Goal: Use online tool/utility: Use online tool/utility

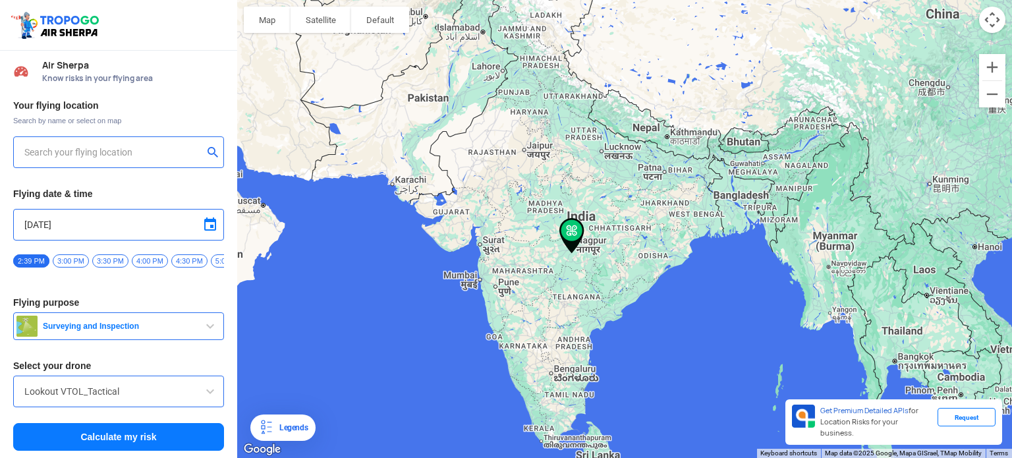
type input "[STREET_ADDRESS]"
click at [209, 155] on img at bounding box center [213, 151] width 13 height 13
click at [127, 162] on div at bounding box center [118, 152] width 211 height 32
click at [123, 153] on input "text" at bounding box center [113, 152] width 179 height 16
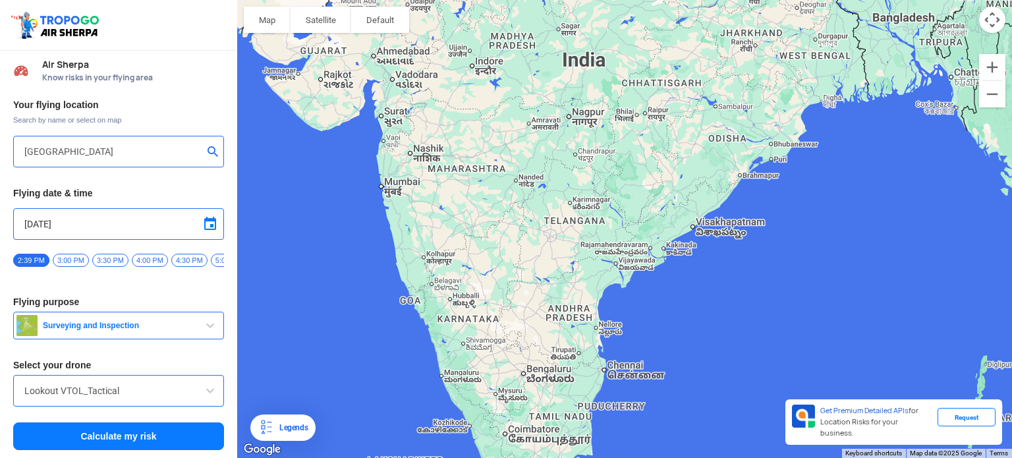
click at [527, 379] on div at bounding box center [624, 229] width 775 height 458
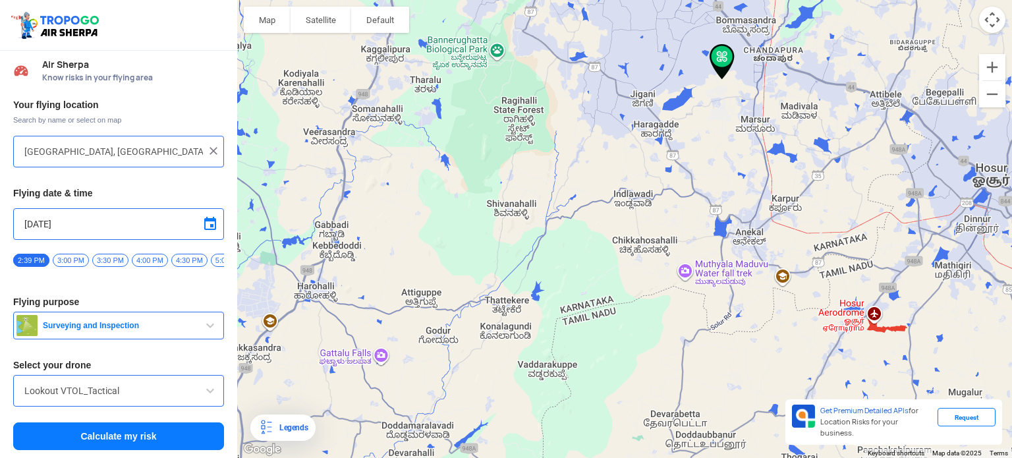
click at [736, 85] on div at bounding box center [624, 229] width 775 height 458
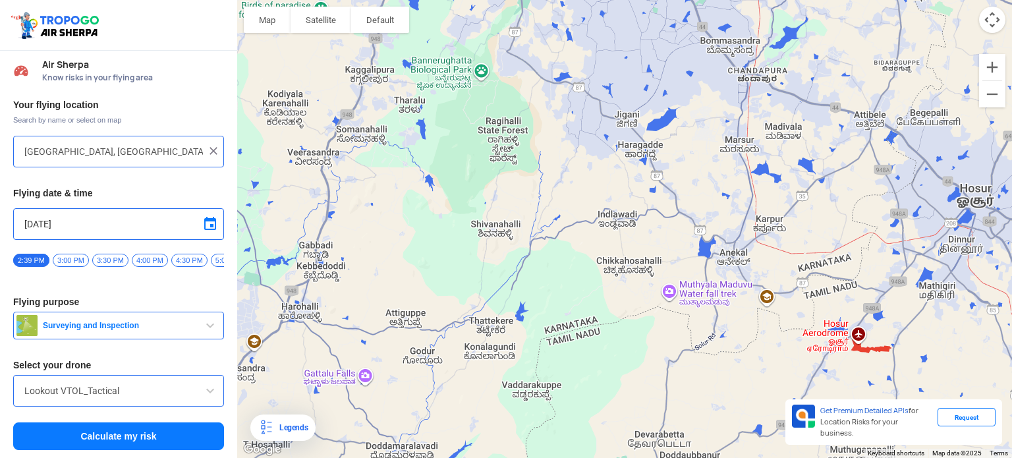
click at [736, 85] on div at bounding box center [624, 229] width 775 height 458
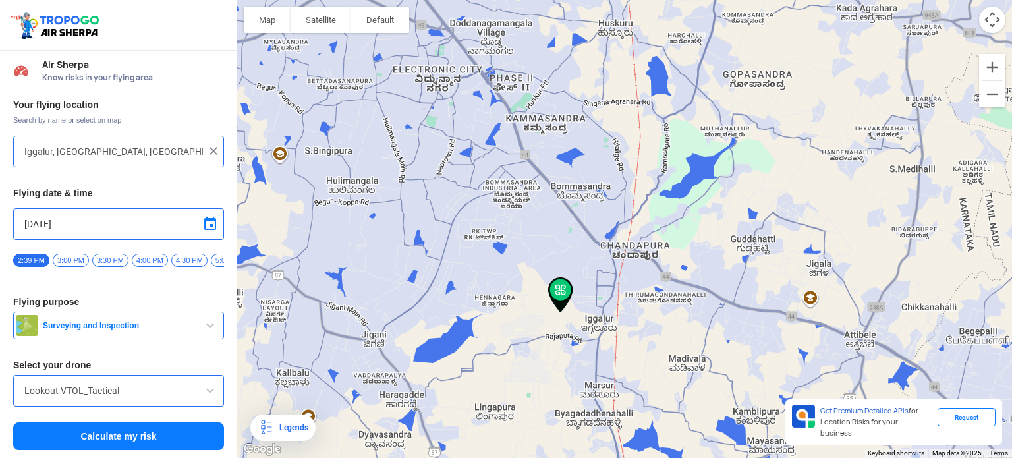
click at [536, 304] on div at bounding box center [624, 229] width 775 height 458
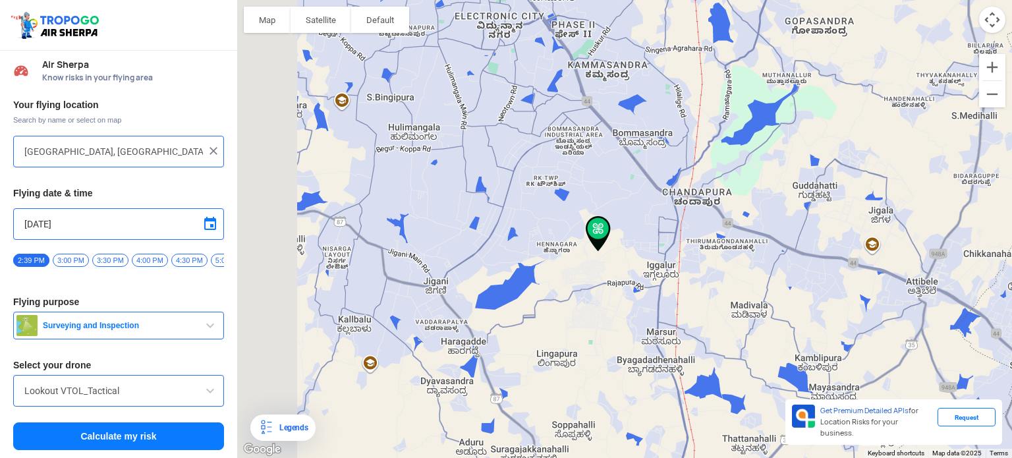
click at [536, 304] on div at bounding box center [624, 229] width 775 height 458
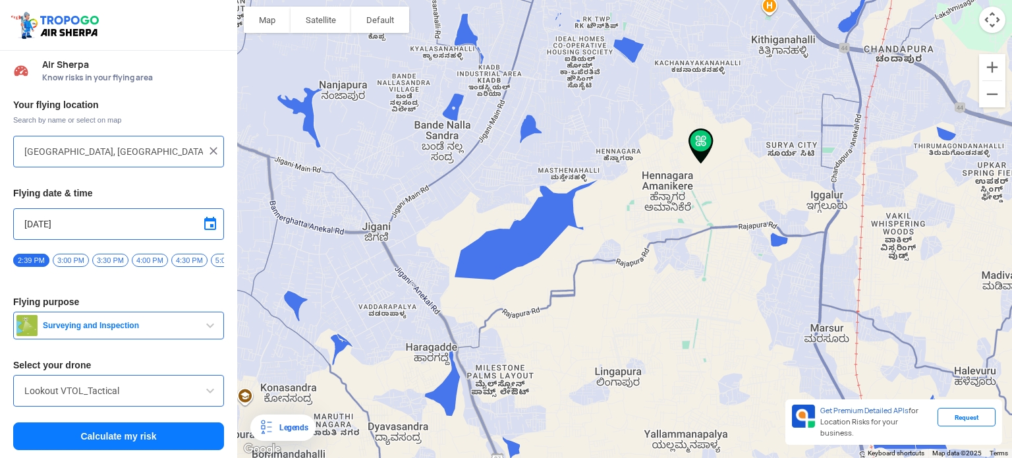
click at [707, 181] on div at bounding box center [624, 229] width 775 height 458
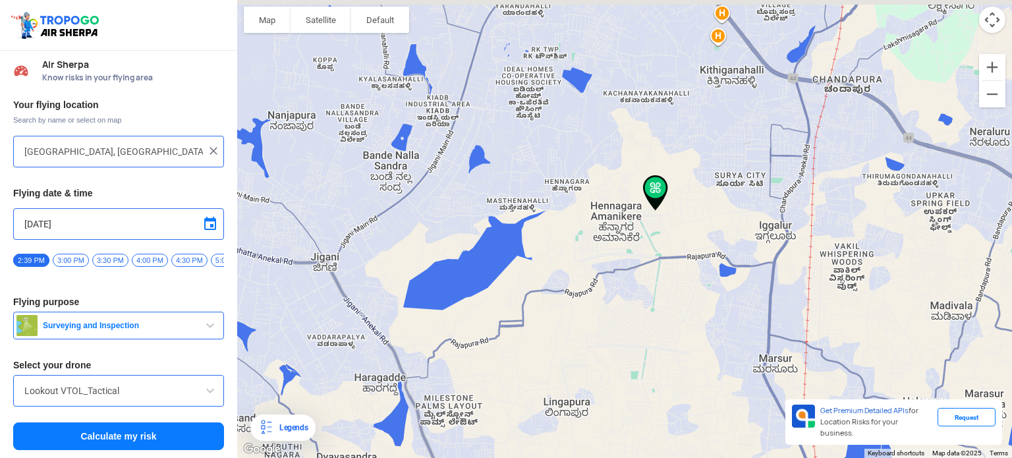
click at [707, 181] on div at bounding box center [624, 229] width 775 height 458
type input "[STREET_ADDRESS]"
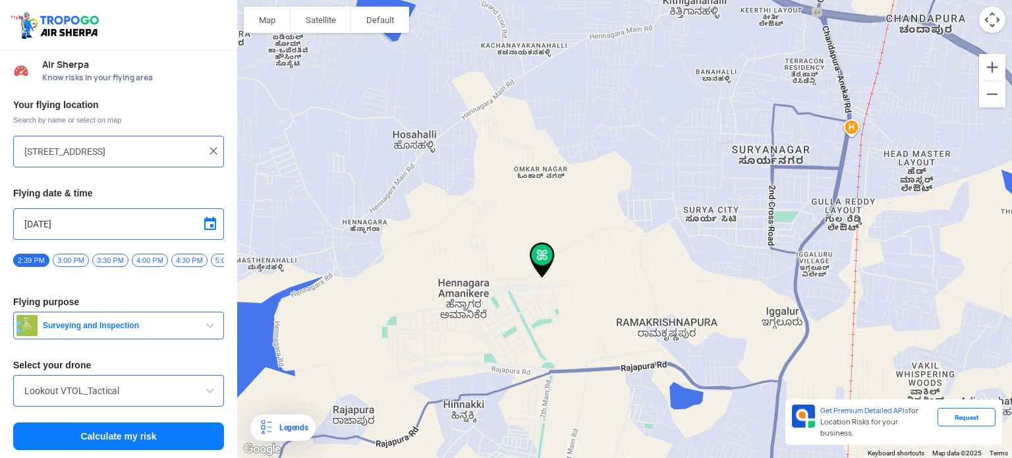
click at [208, 146] on img at bounding box center [213, 150] width 13 height 13
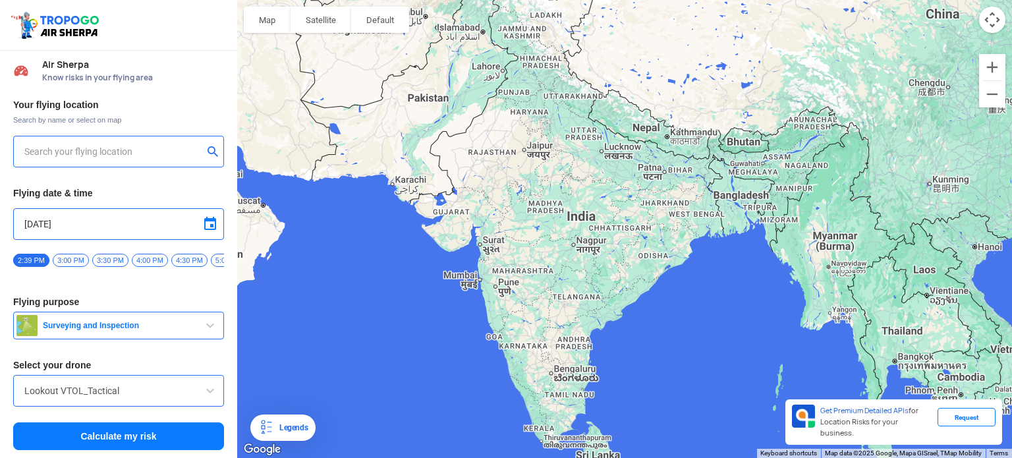
click at [72, 144] on input "text" at bounding box center [113, 152] width 179 height 16
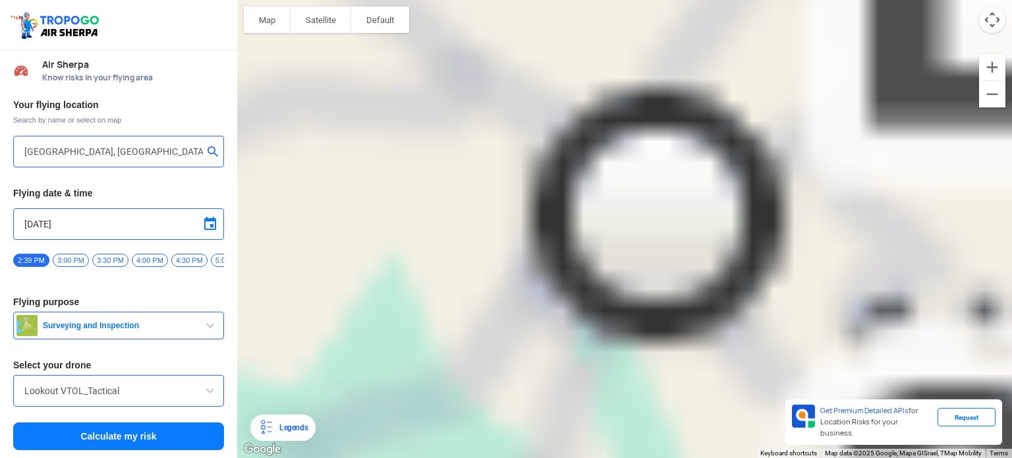
type input "[GEOGRAPHIC_DATA], [GEOGRAPHIC_DATA]"
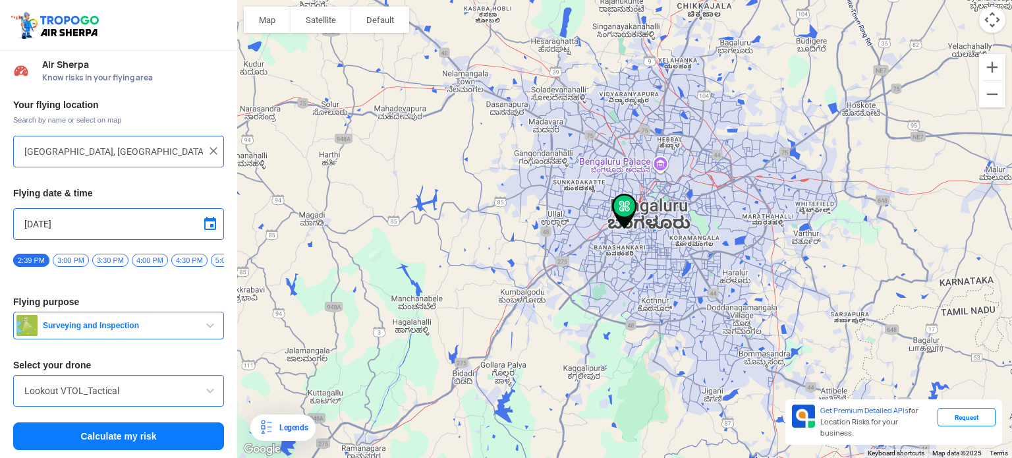
click at [122, 444] on button "Calculate my risk" at bounding box center [118, 436] width 211 height 28
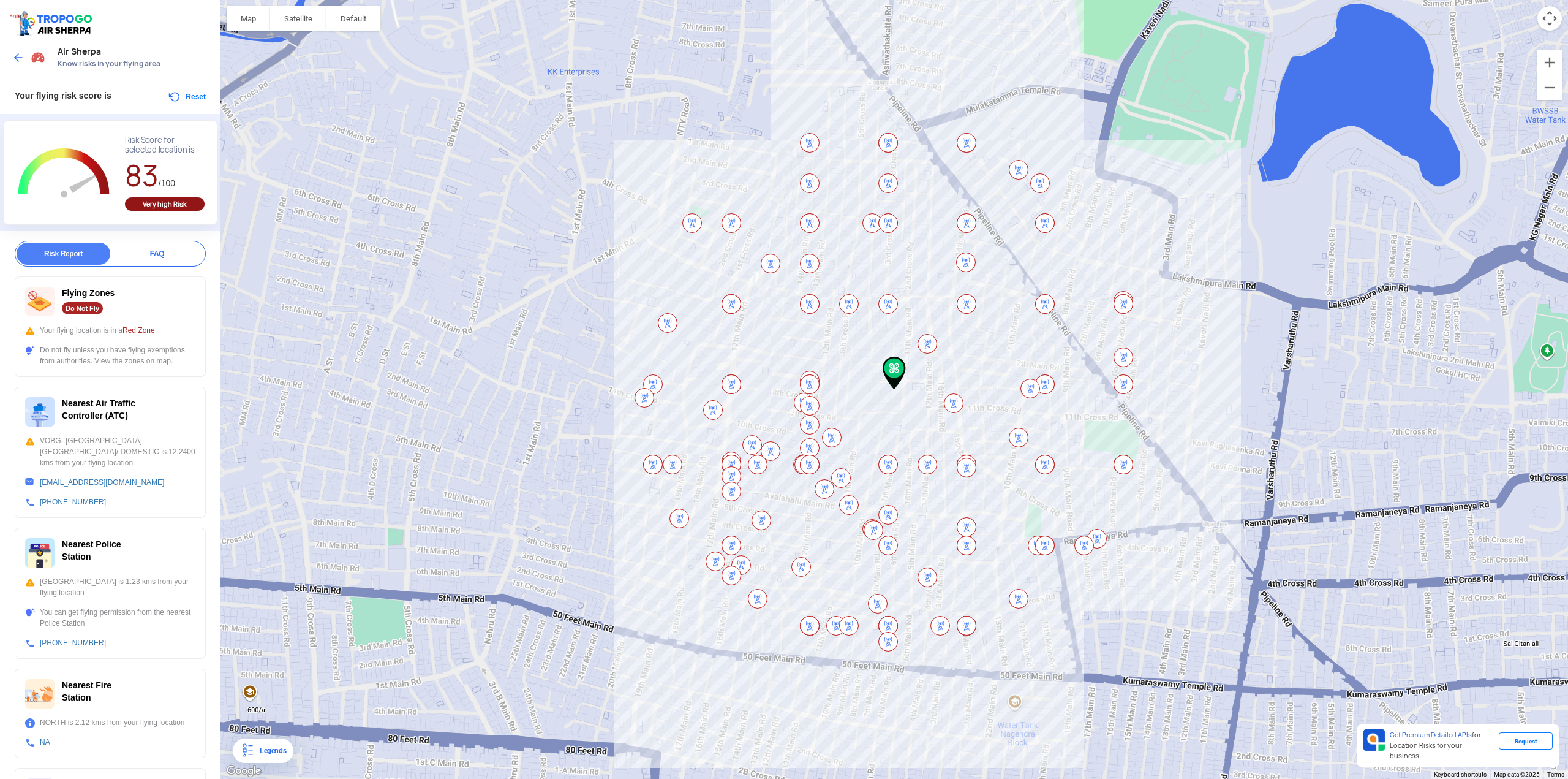
scroll to position [0, 0]
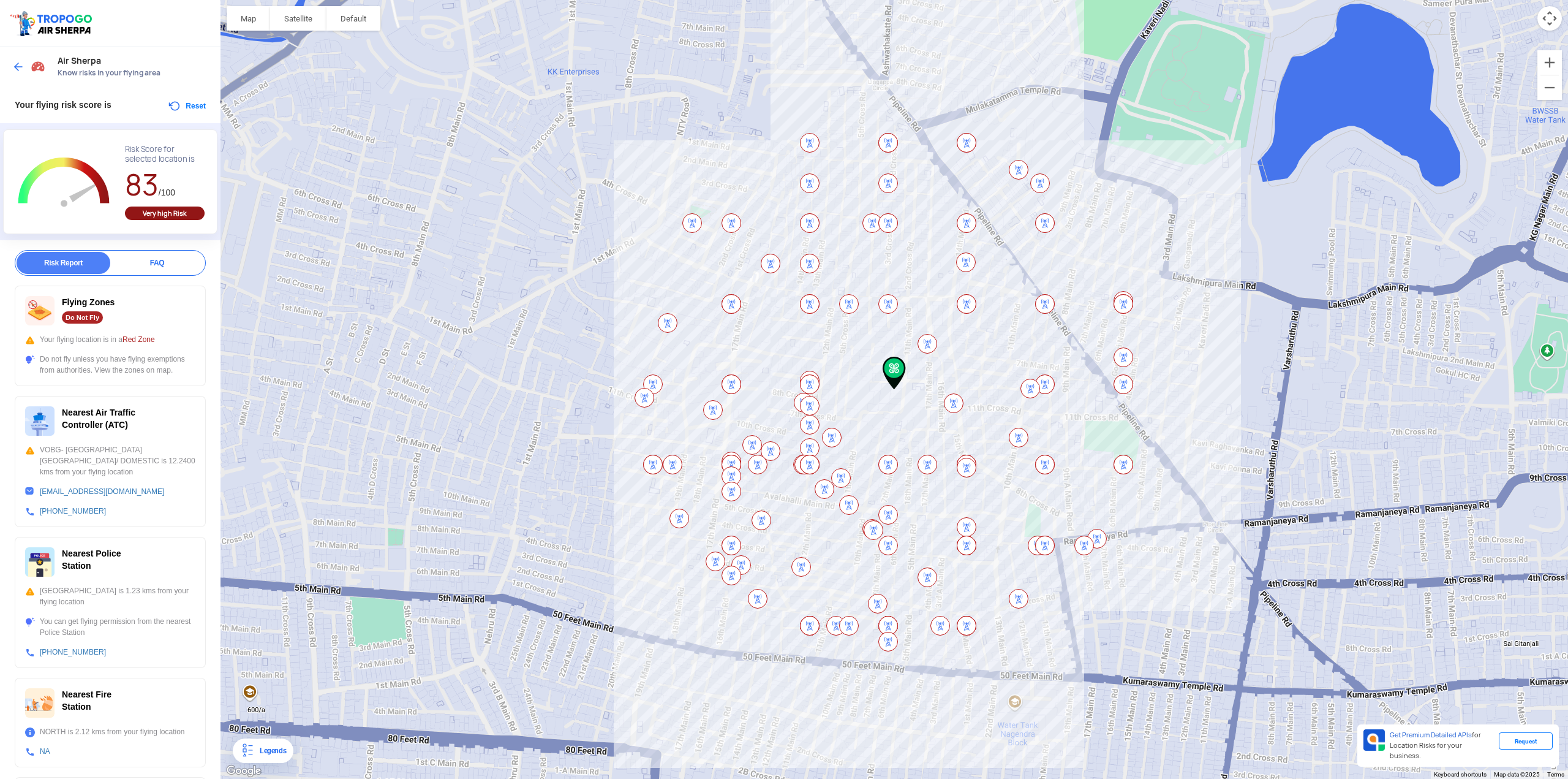
click at [24, 65] on span at bounding box center [18, 66] width 12 height 12
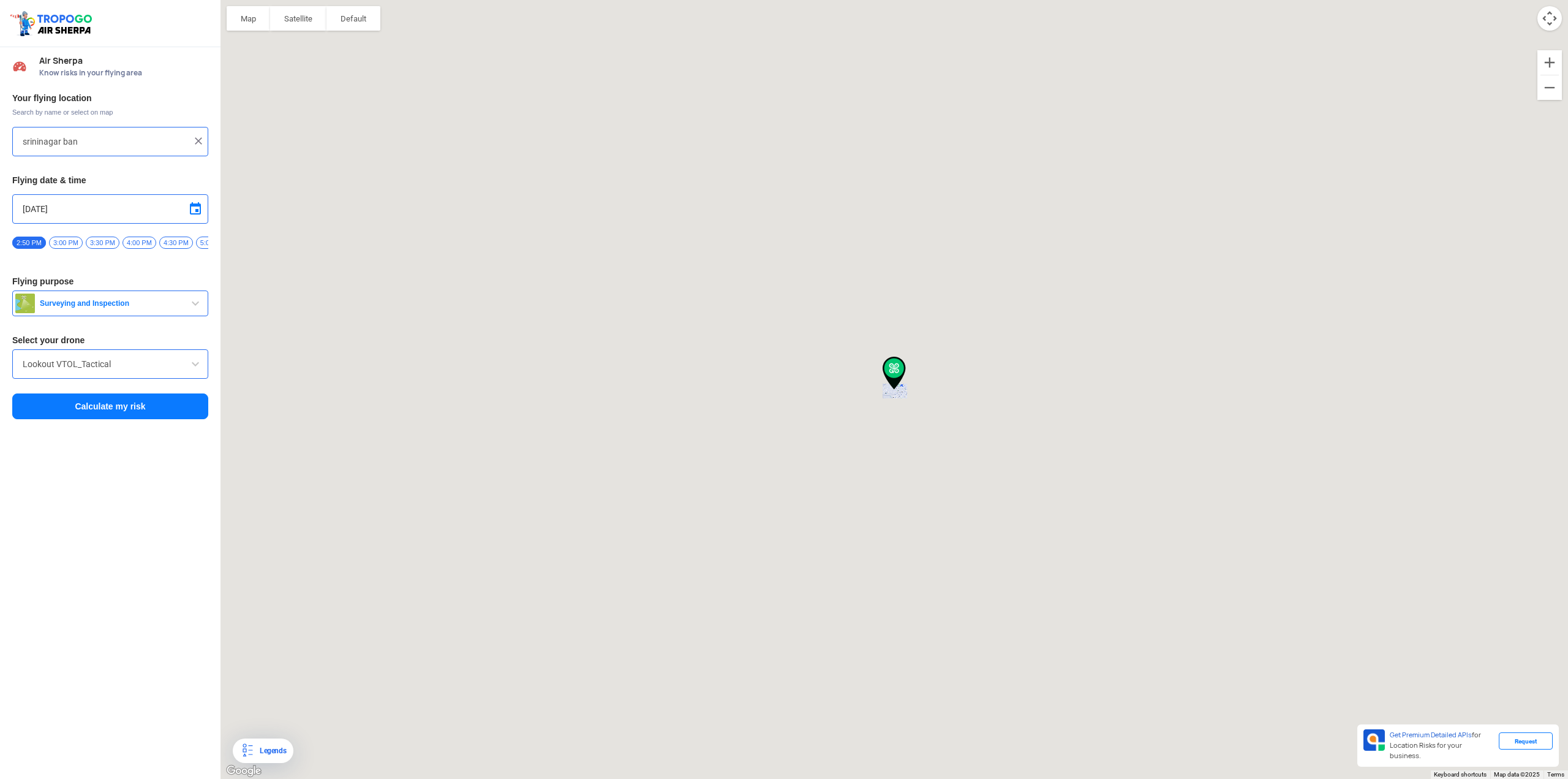
type input "[GEOGRAPHIC_DATA], [GEOGRAPHIC_DATA]"
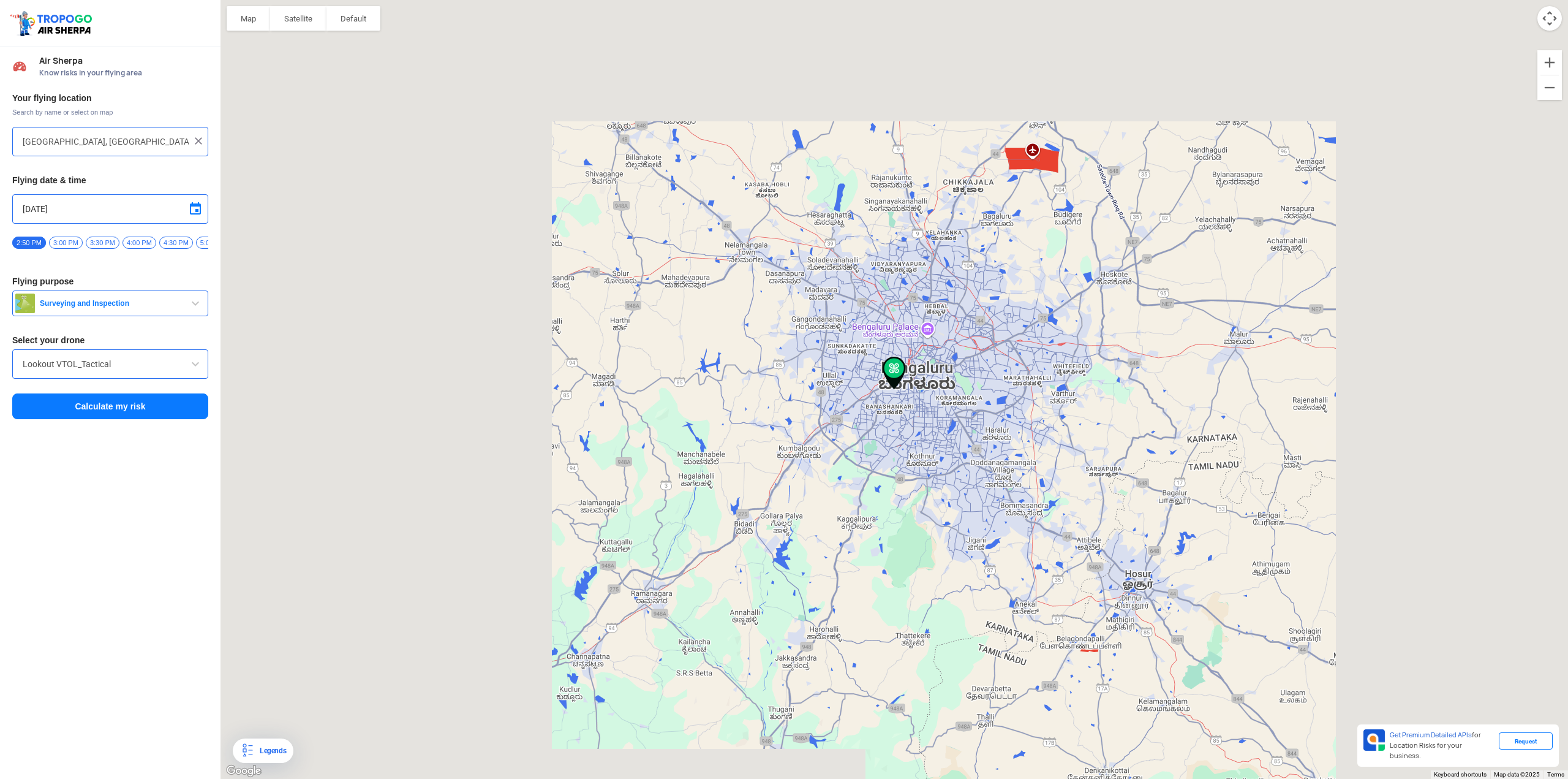
click at [200, 144] on img at bounding box center [198, 140] width 12 height 12
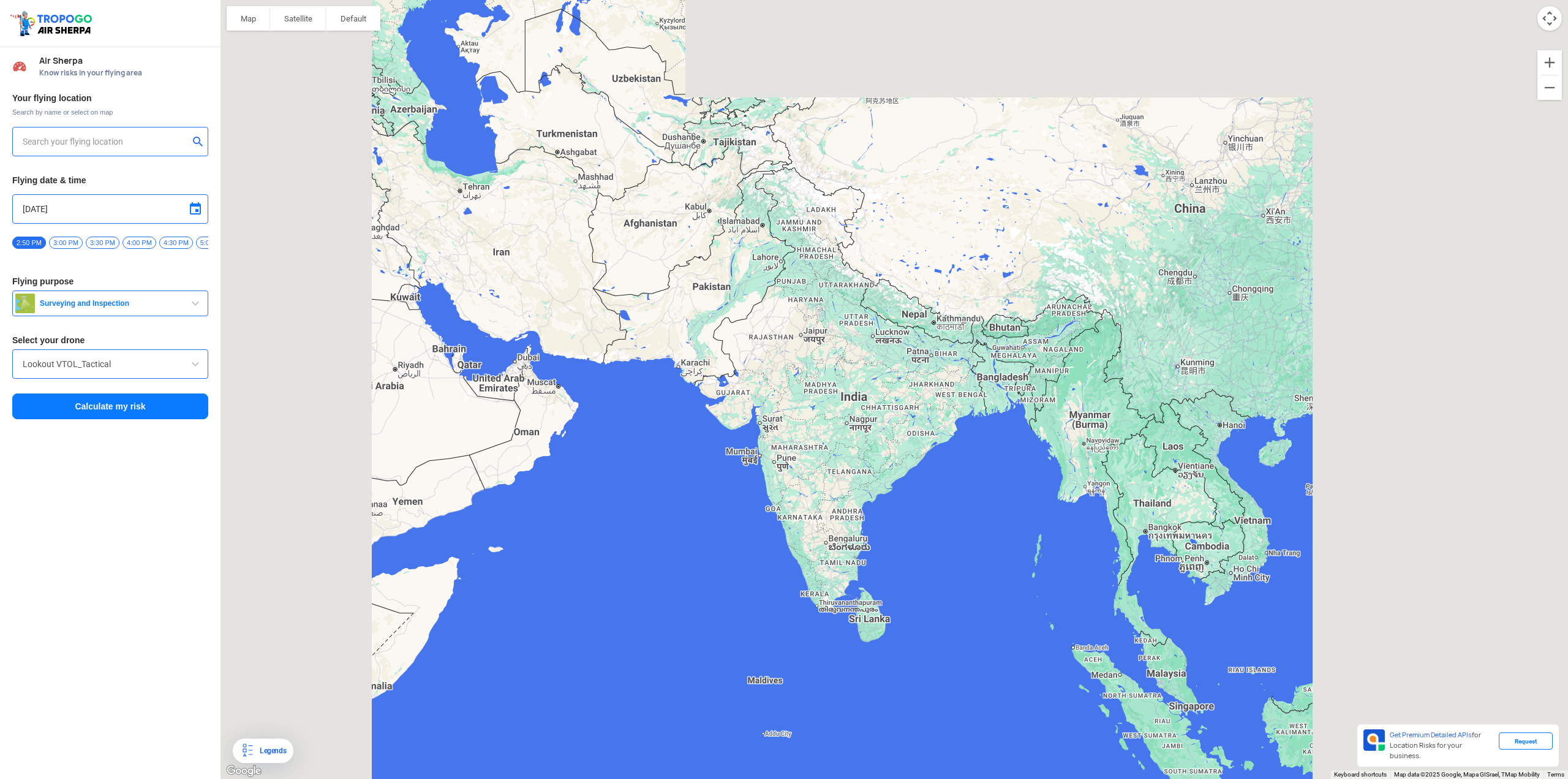
click at [151, 145] on input "text" at bounding box center [105, 141] width 166 height 15
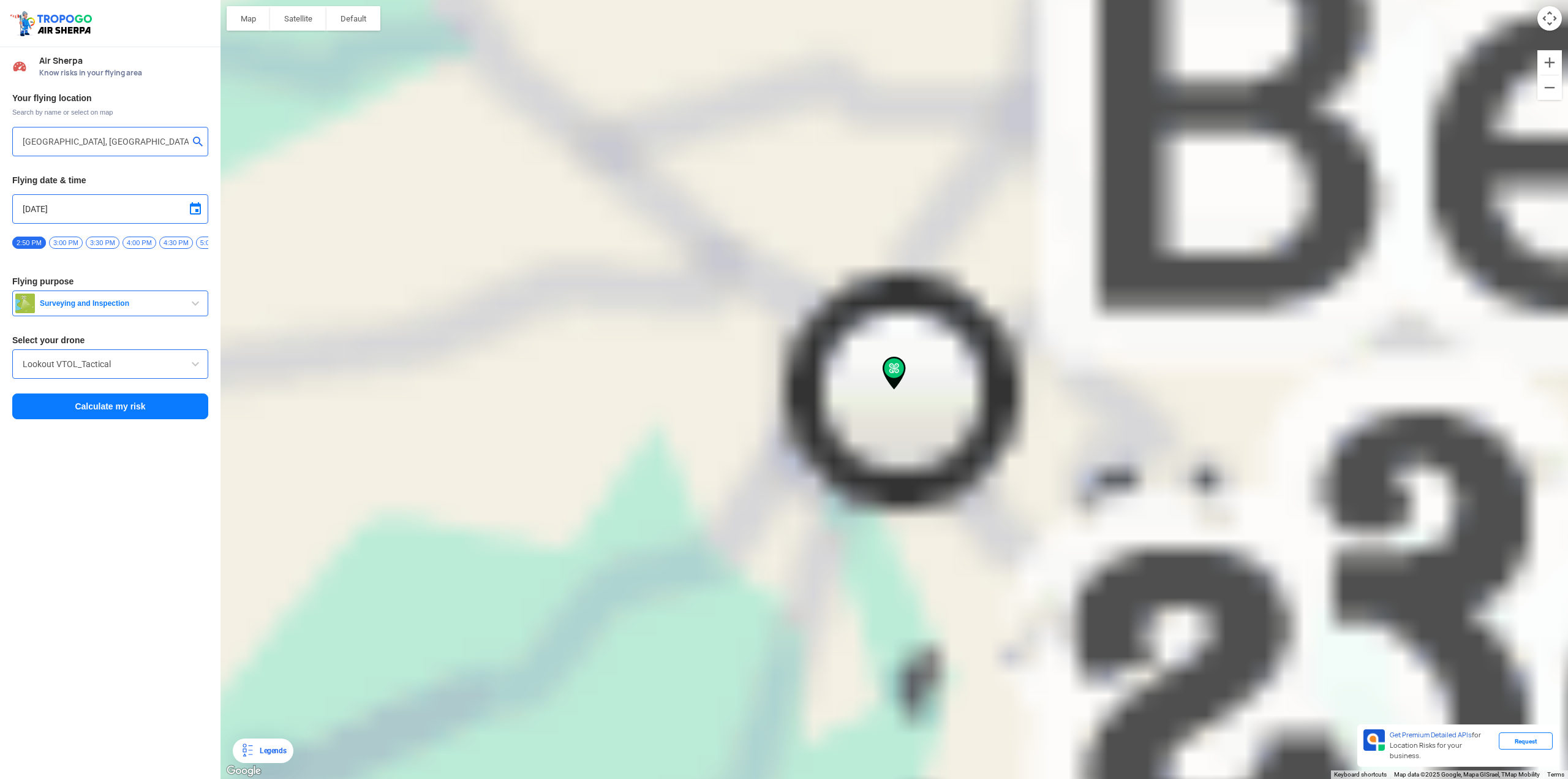
type input "[GEOGRAPHIC_DATA], [GEOGRAPHIC_DATA]"
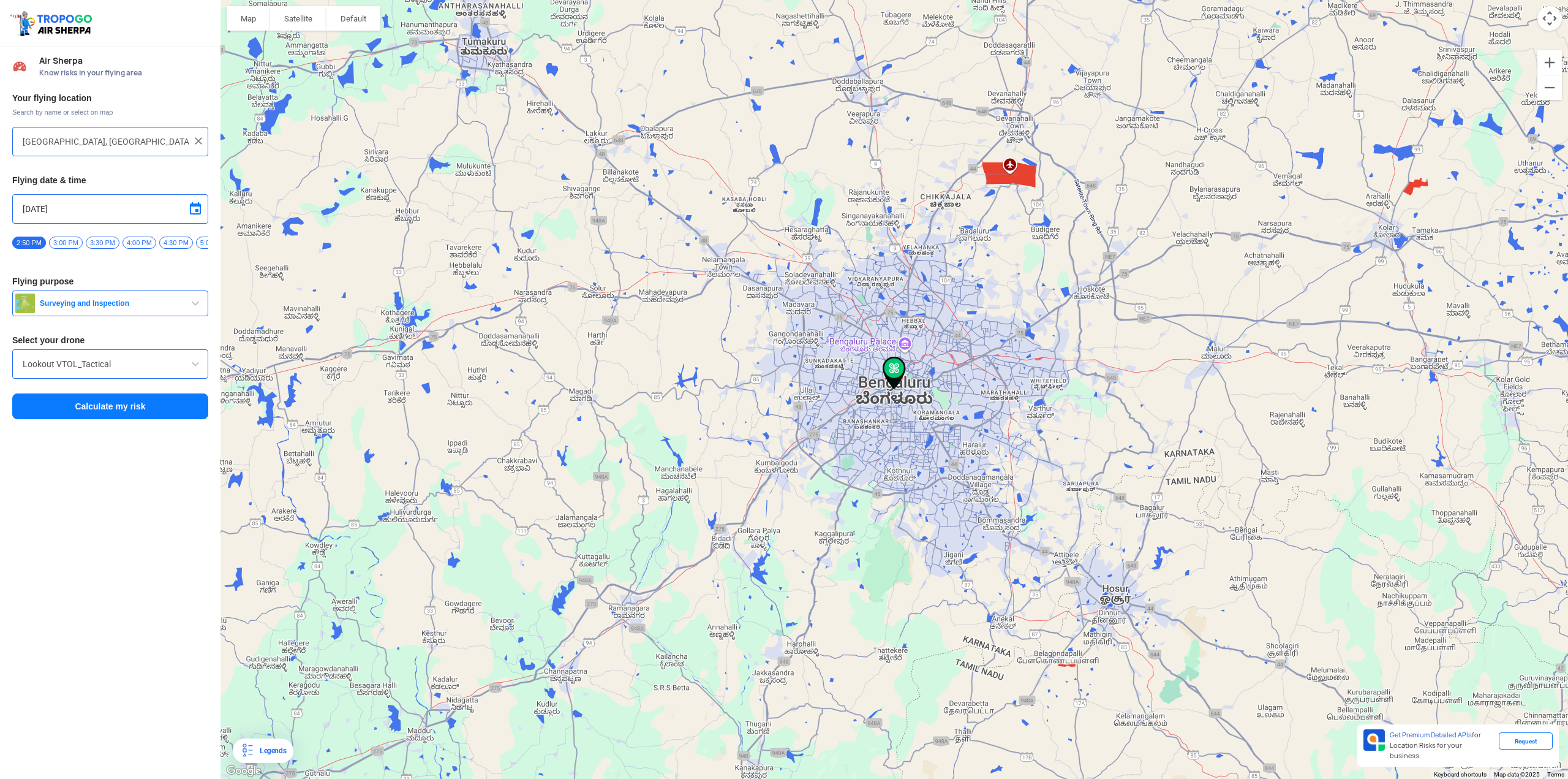
click at [148, 371] on input "Lookout VTOL_Tactical" at bounding box center [110, 364] width 175 height 15
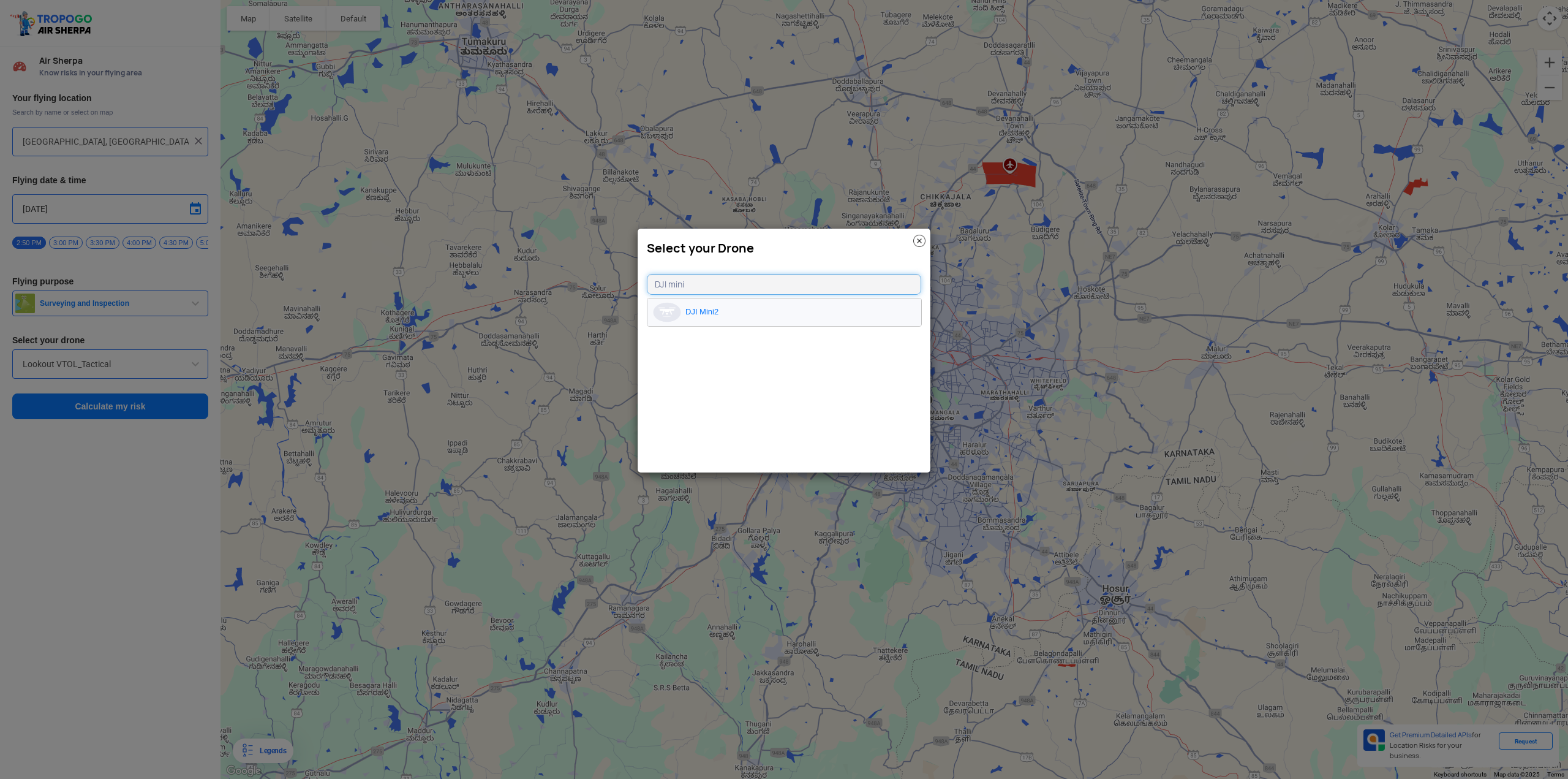
type input "DJI mini"
click at [731, 303] on li "DJI Mini2" at bounding box center [784, 312] width 274 height 28
type input "DJI Mini2"
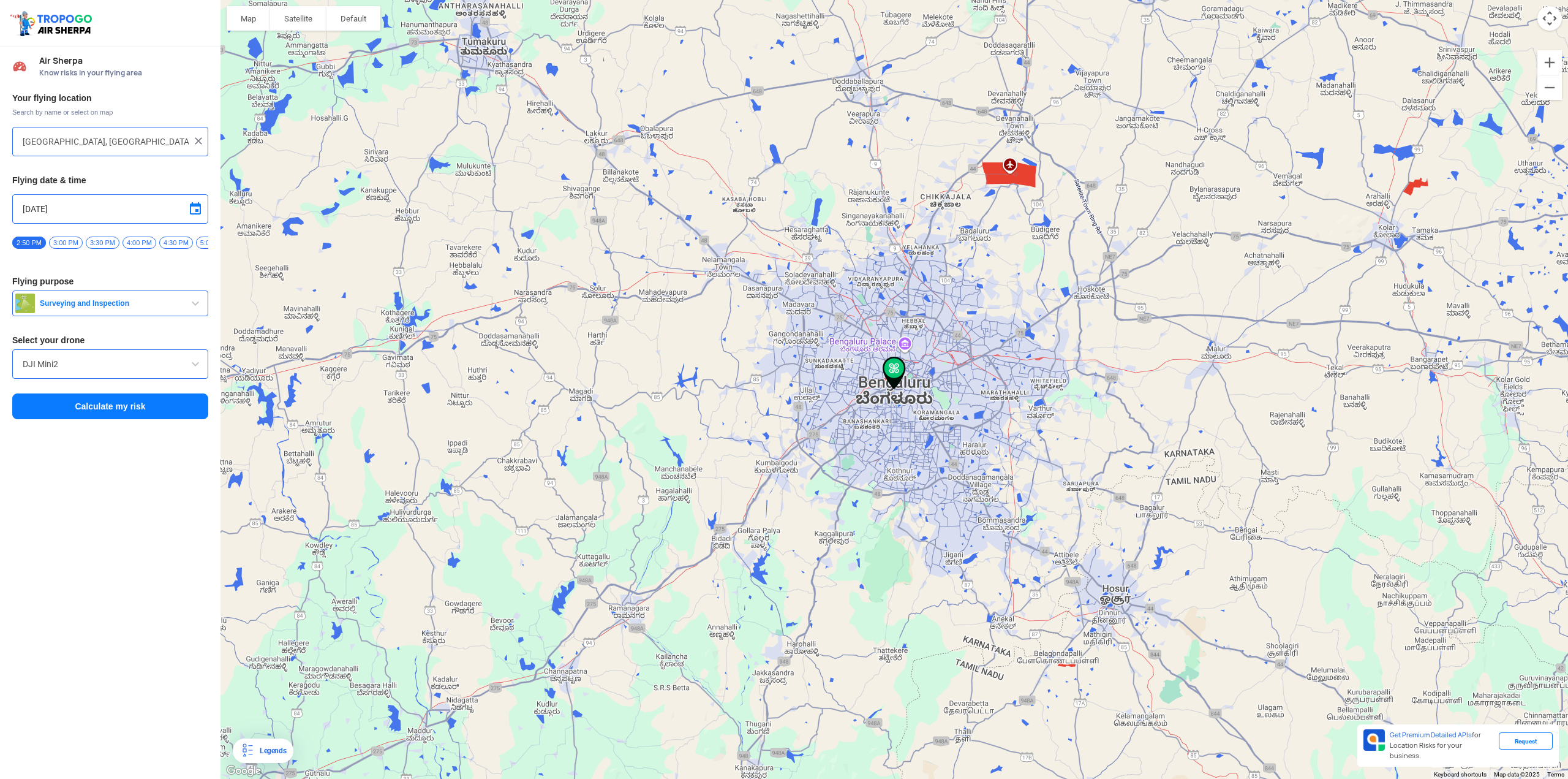
click at [127, 411] on button "Calculate my risk" at bounding box center [110, 406] width 196 height 26
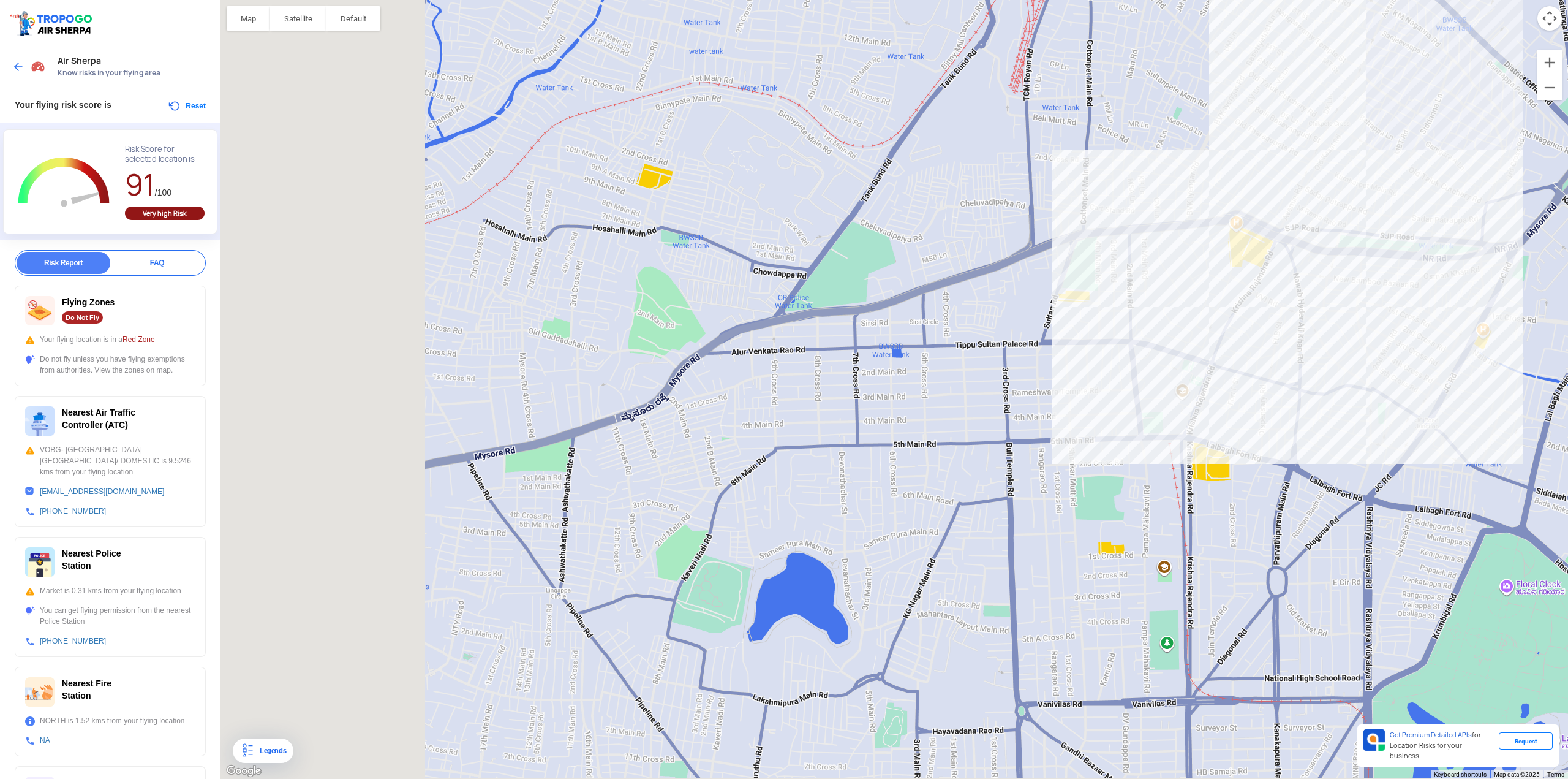
drag, startPoint x: 511, startPoint y: 485, endPoint x: 1133, endPoint y: 189, distance: 688.8
click at [937, 195] on div at bounding box center [894, 390] width 1348 height 779
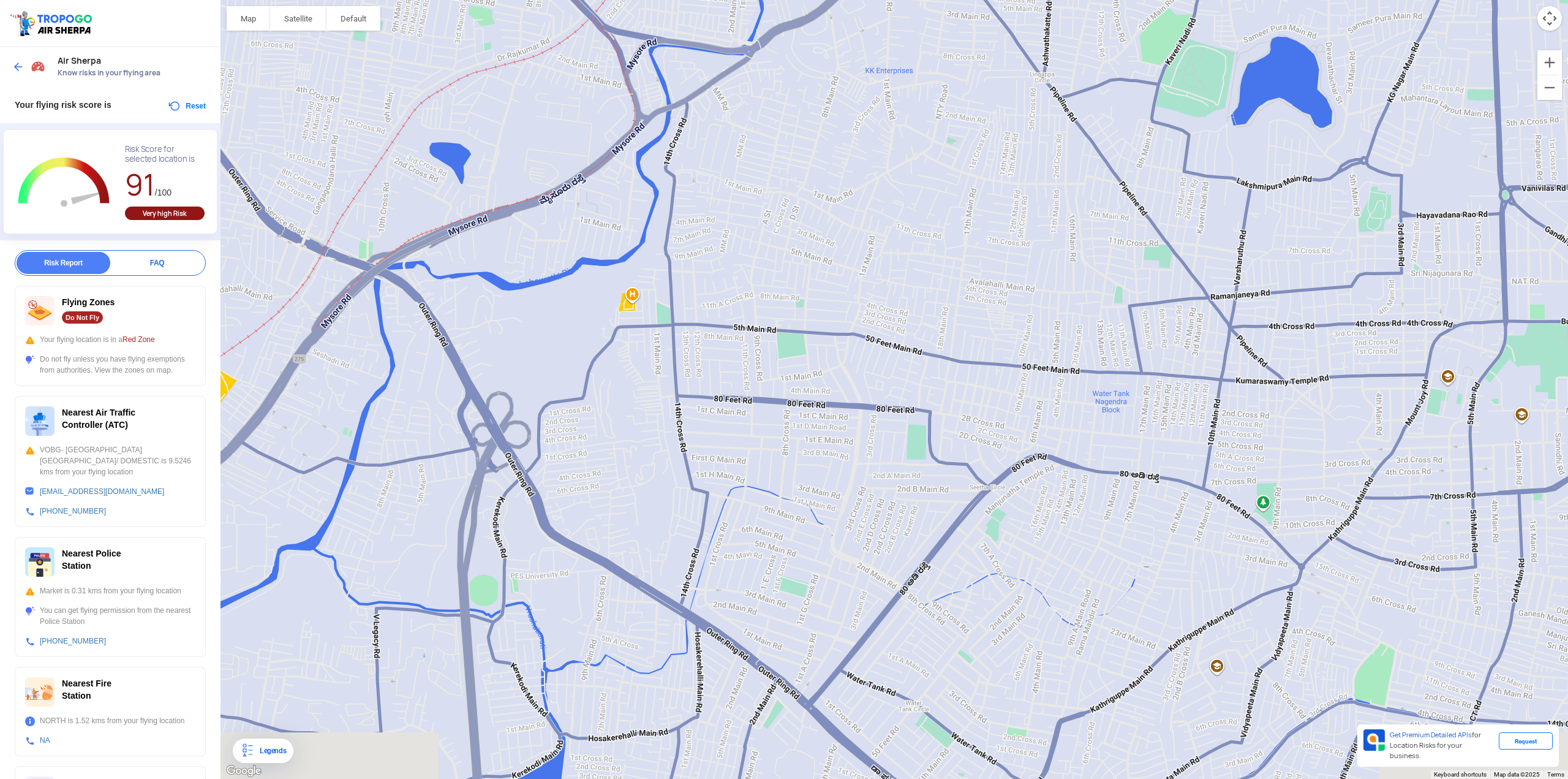
drag, startPoint x: 635, startPoint y: 414, endPoint x: 1019, endPoint y: 227, distance: 427.1
click at [937, 230] on div at bounding box center [894, 390] width 1348 height 779
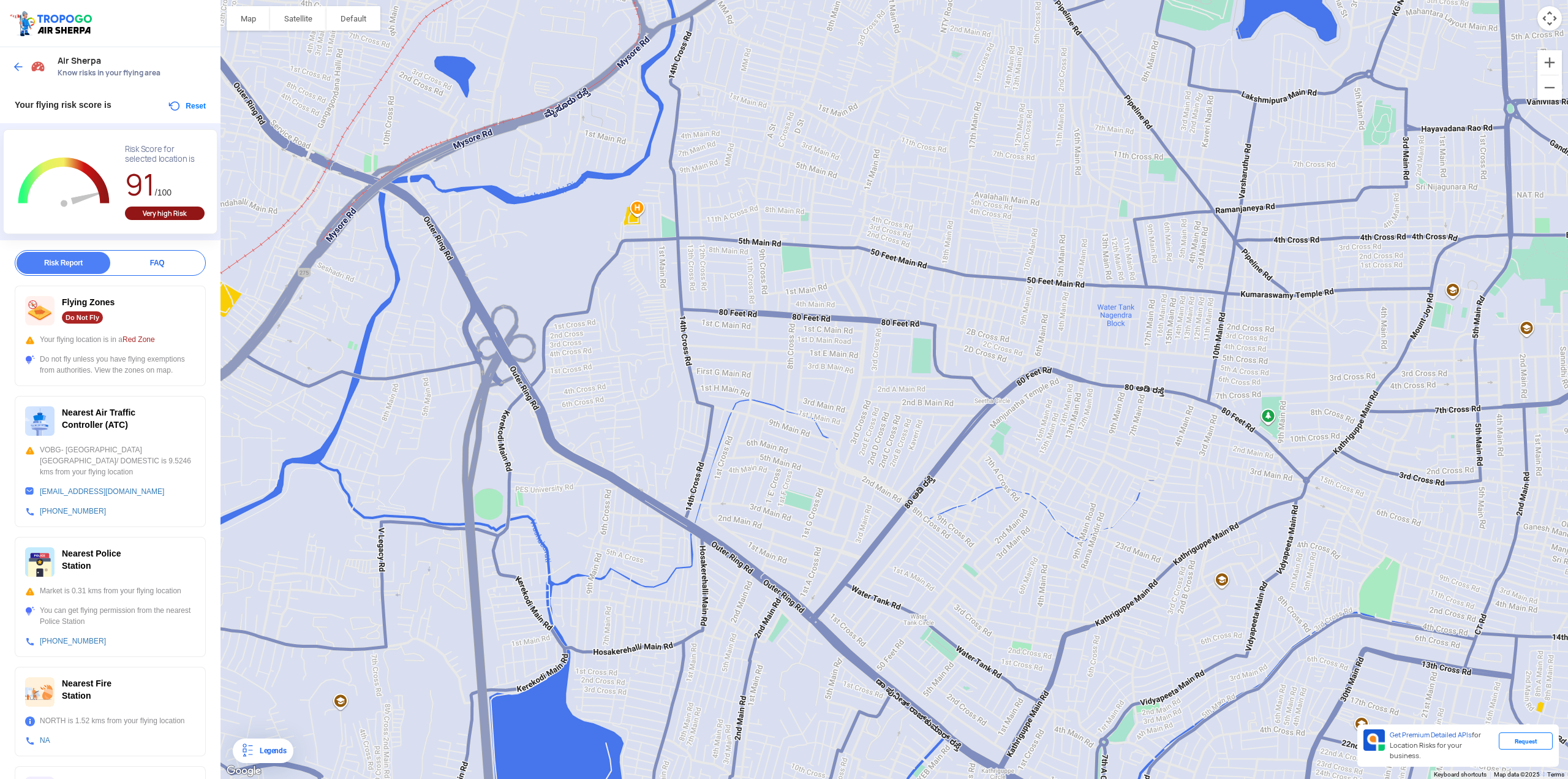
drag, startPoint x: 885, startPoint y: 531, endPoint x: 890, endPoint y: 430, distance: 101.1
click at [890, 416] on div at bounding box center [894, 390] width 1348 height 779
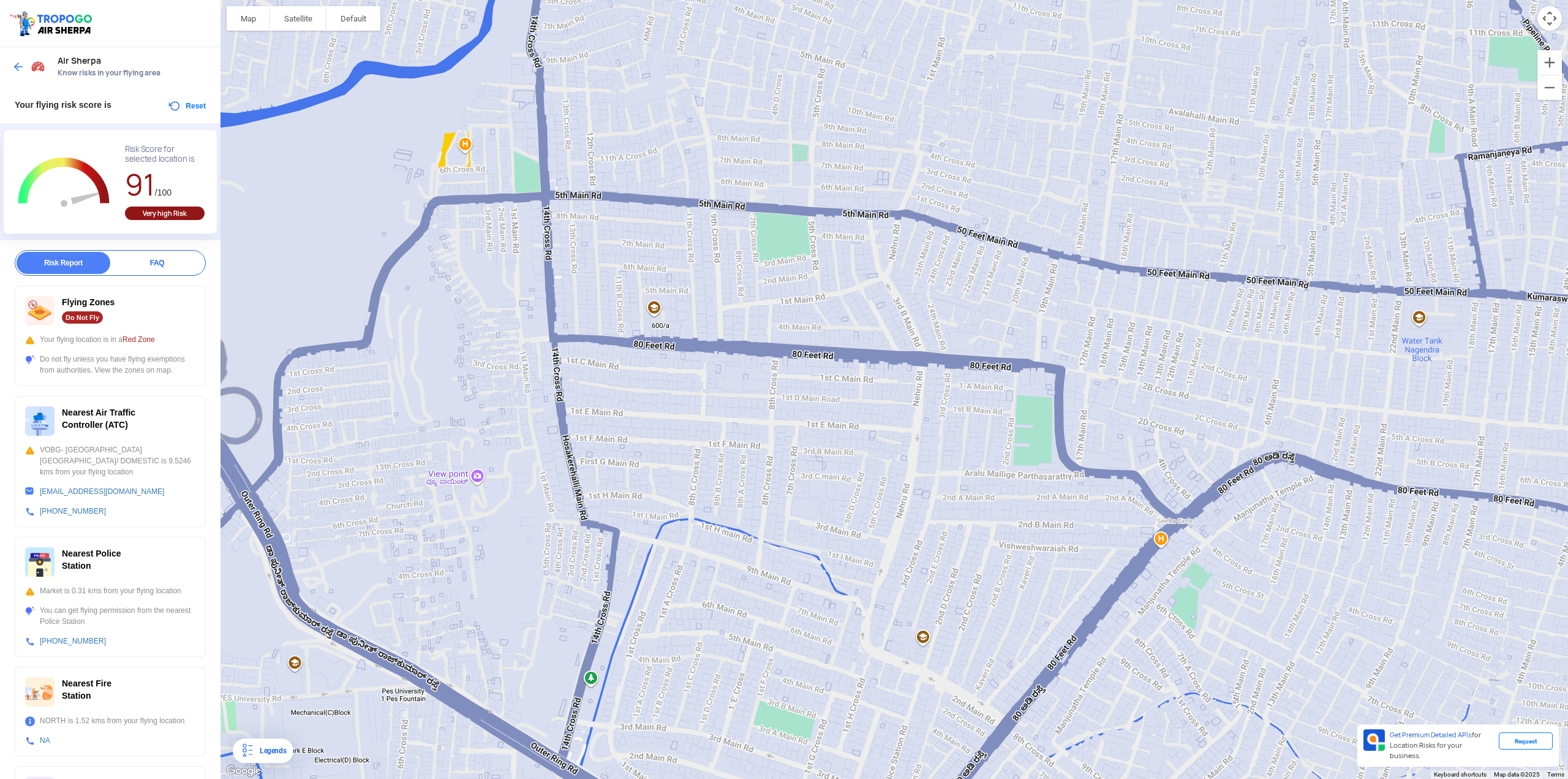
click at [665, 335] on div at bounding box center [894, 390] width 1348 height 779
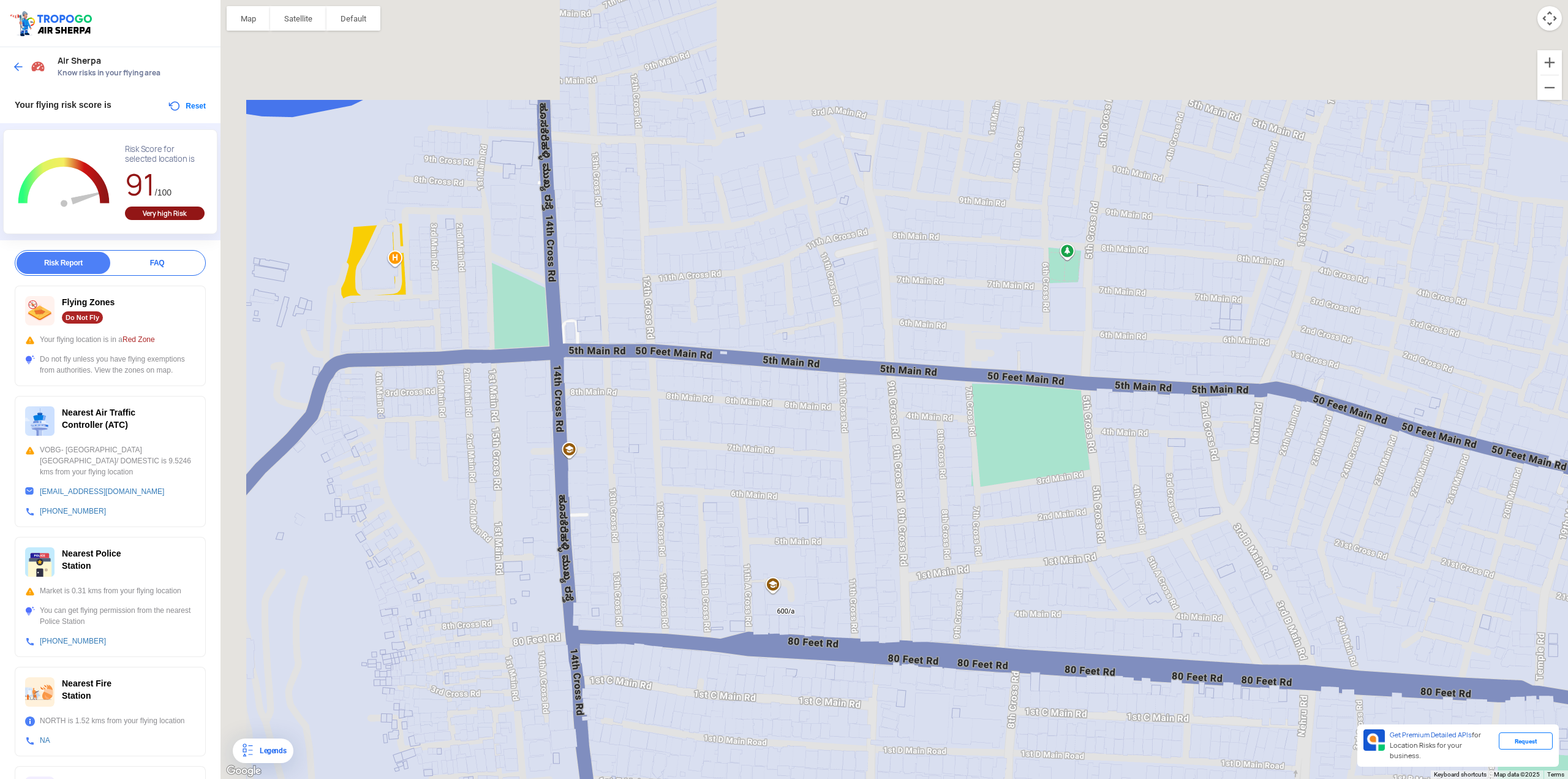
drag, startPoint x: 778, startPoint y: 199, endPoint x: 945, endPoint y: 482, distance: 328.6
click at [937, 416] on div at bounding box center [894, 390] width 1348 height 779
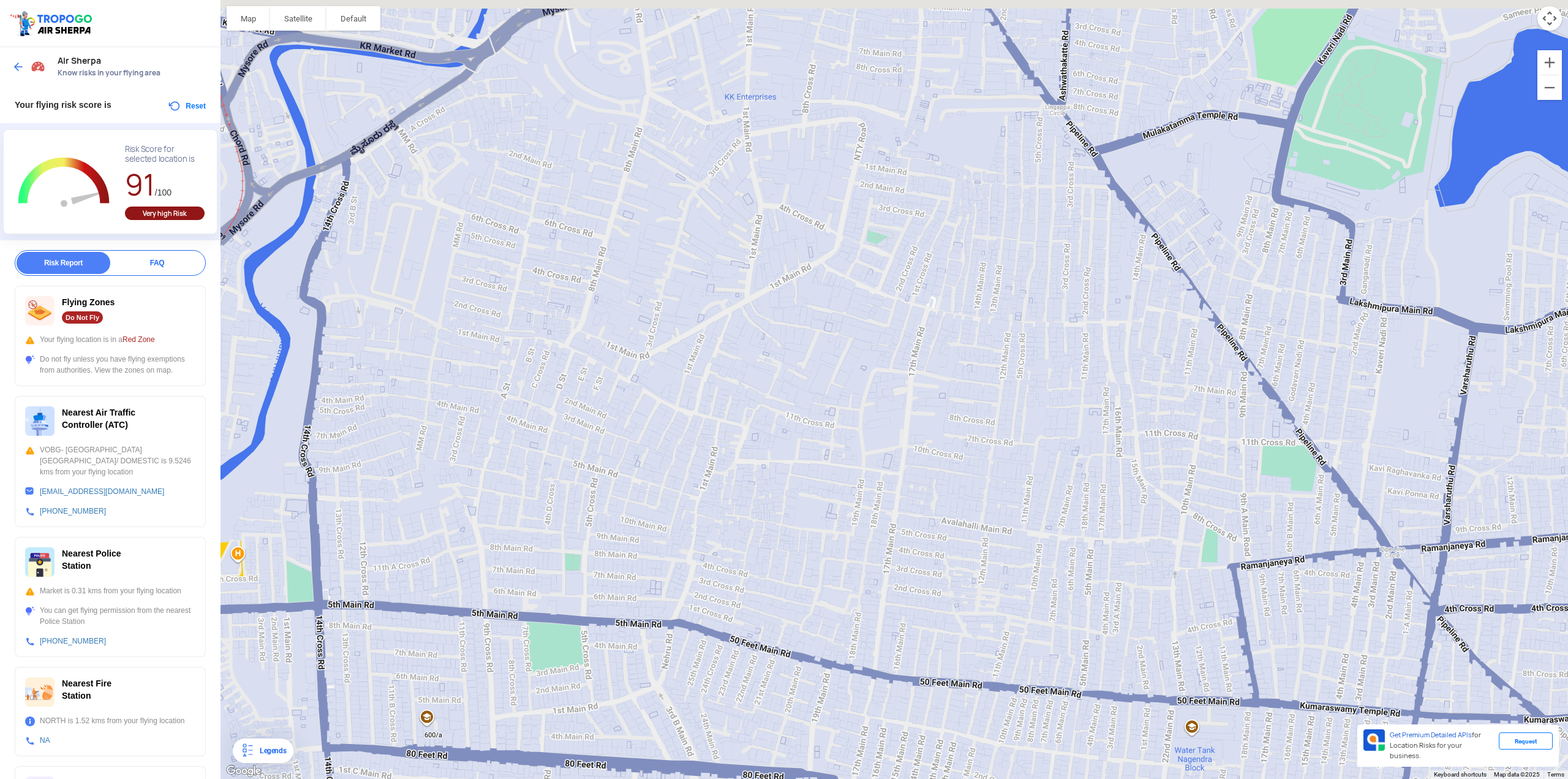
drag, startPoint x: 601, startPoint y: 217, endPoint x: 376, endPoint y: 522, distance: 379.0
click at [376, 416] on div at bounding box center [894, 390] width 1348 height 779
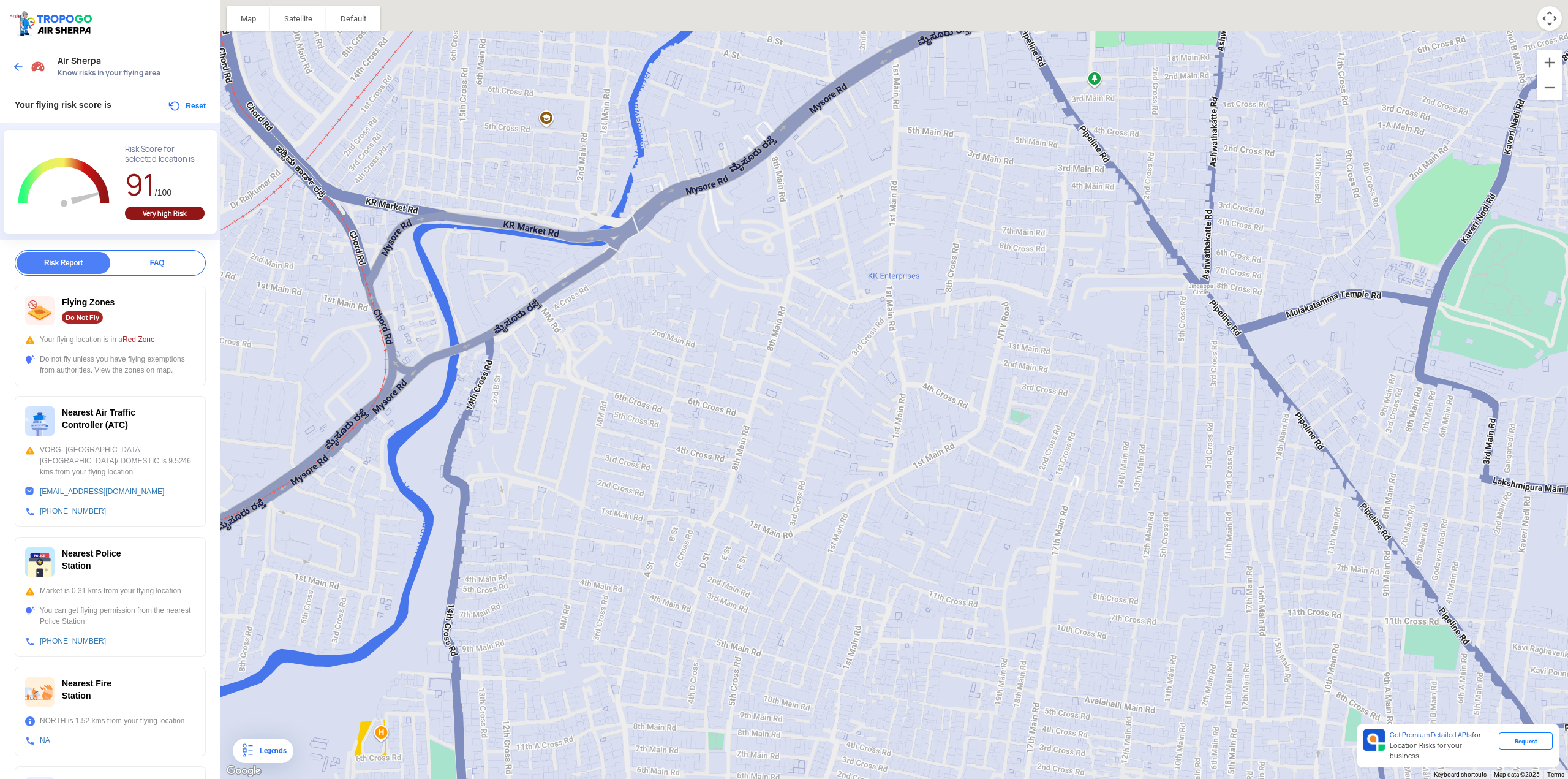
drag, startPoint x: 534, startPoint y: 207, endPoint x: 644, endPoint y: 396, distance: 218.7
click at [658, 398] on div at bounding box center [894, 390] width 1348 height 779
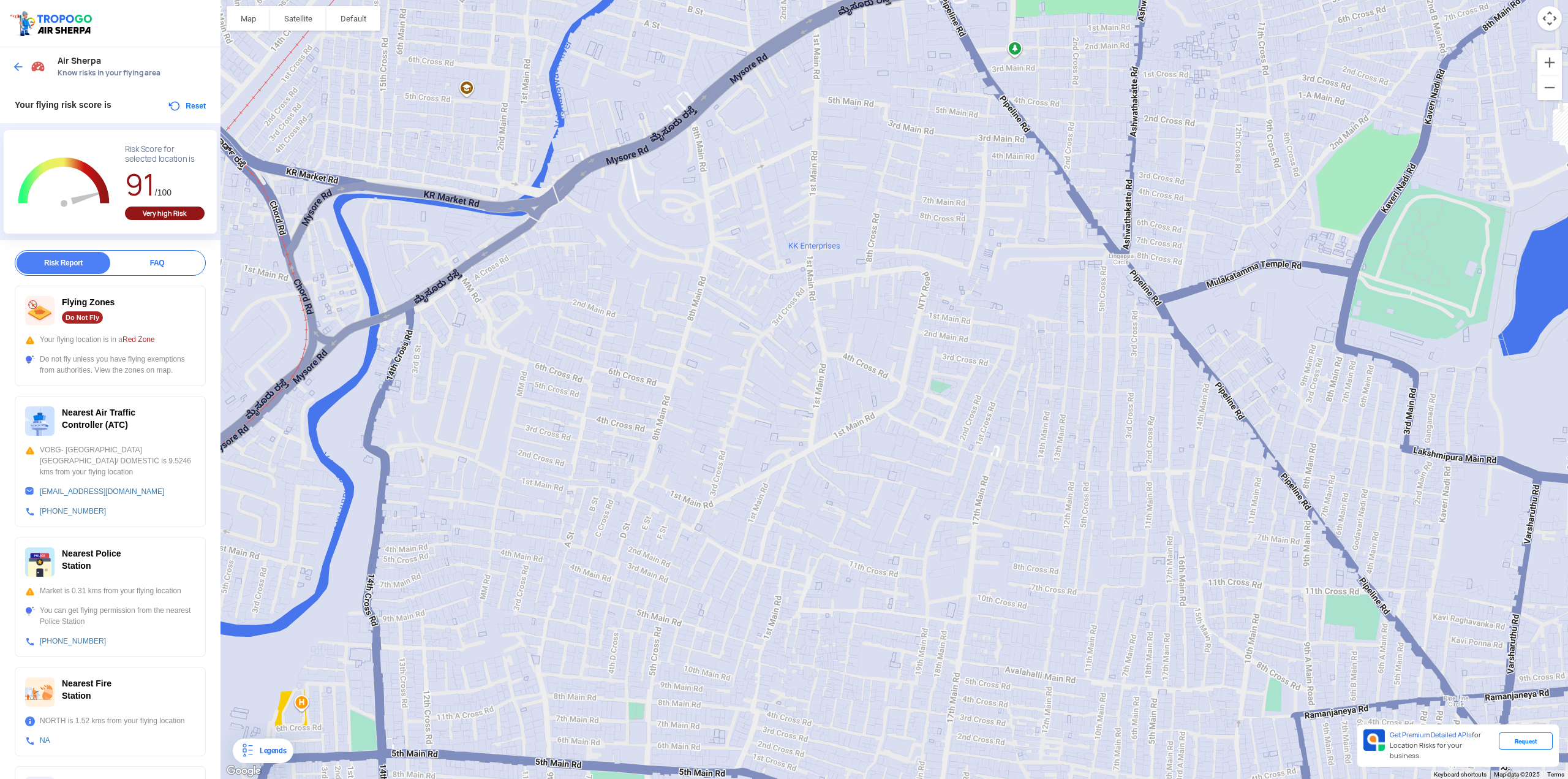
drag, startPoint x: 948, startPoint y: 346, endPoint x: 883, endPoint y: 275, distance: 96.3
click at [883, 275] on div at bounding box center [894, 390] width 1348 height 779
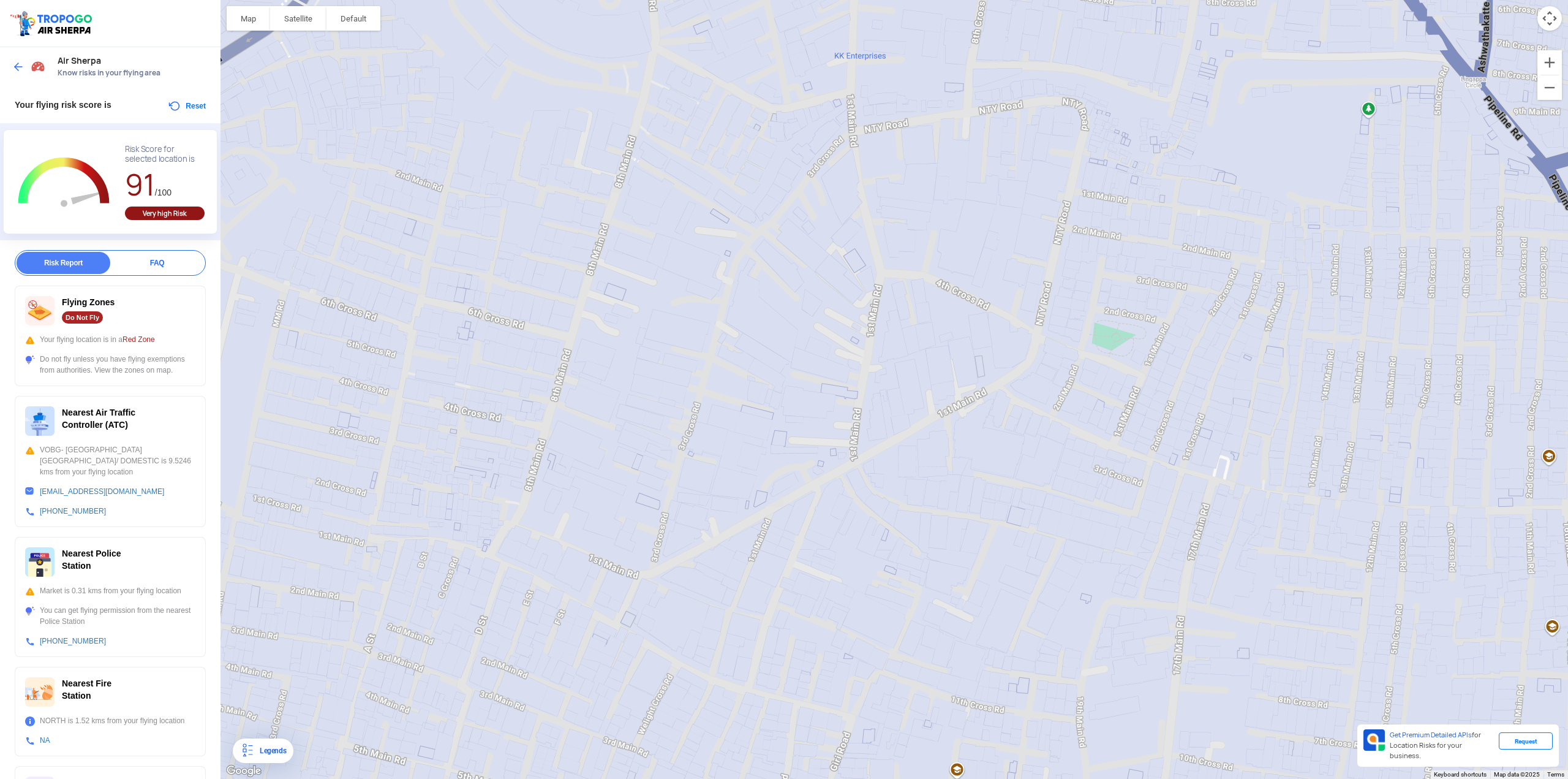
drag, startPoint x: 599, startPoint y: 422, endPoint x: 682, endPoint y: 308, distance: 141.0
click at [682, 308] on div at bounding box center [894, 390] width 1348 height 779
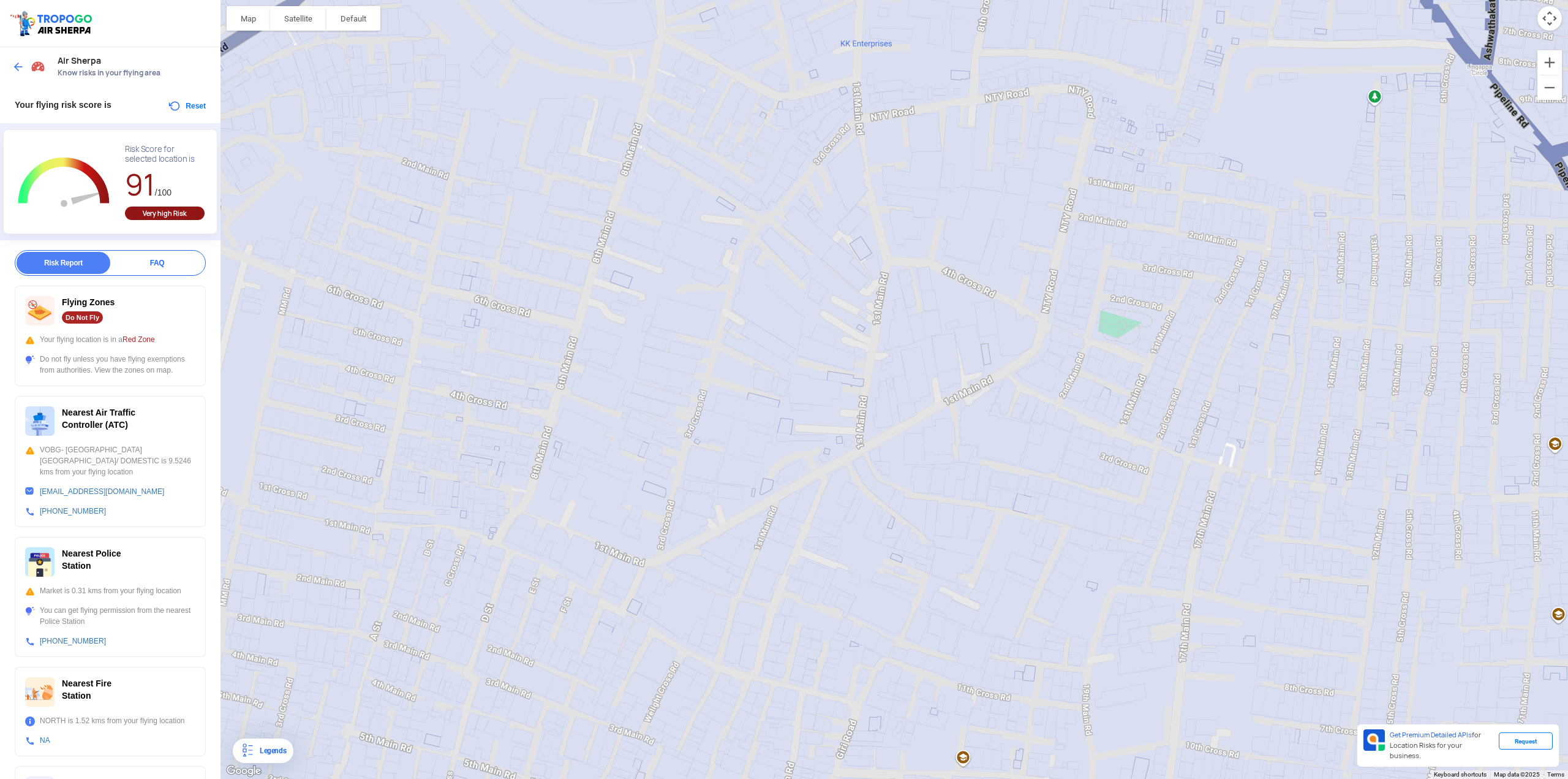
click at [15, 59] on div at bounding box center [30, 67] width 36 height 22
click at [22, 69] on img at bounding box center [18, 66] width 12 height 12
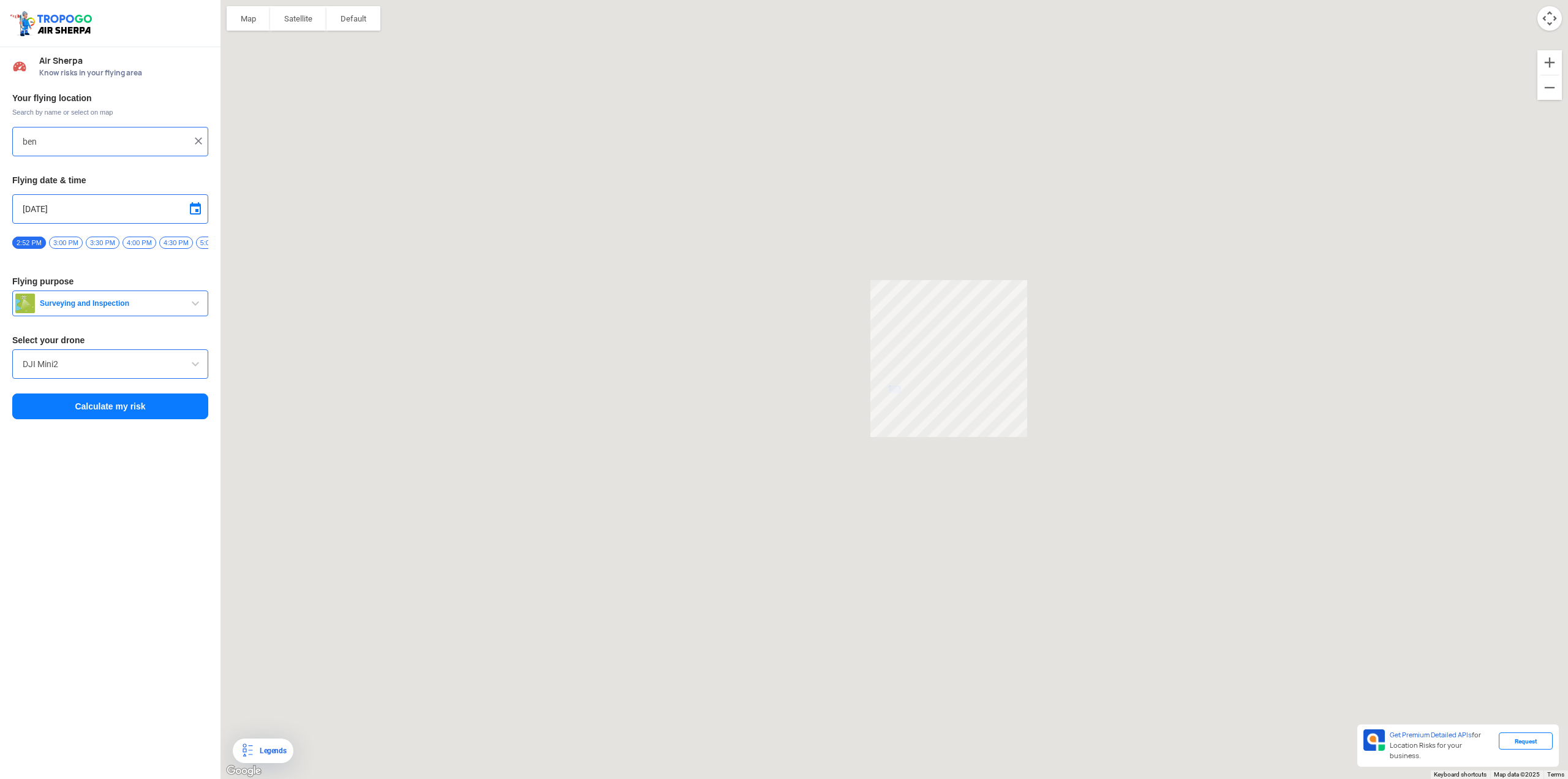
type input "[GEOGRAPHIC_DATA], [GEOGRAPHIC_DATA]"
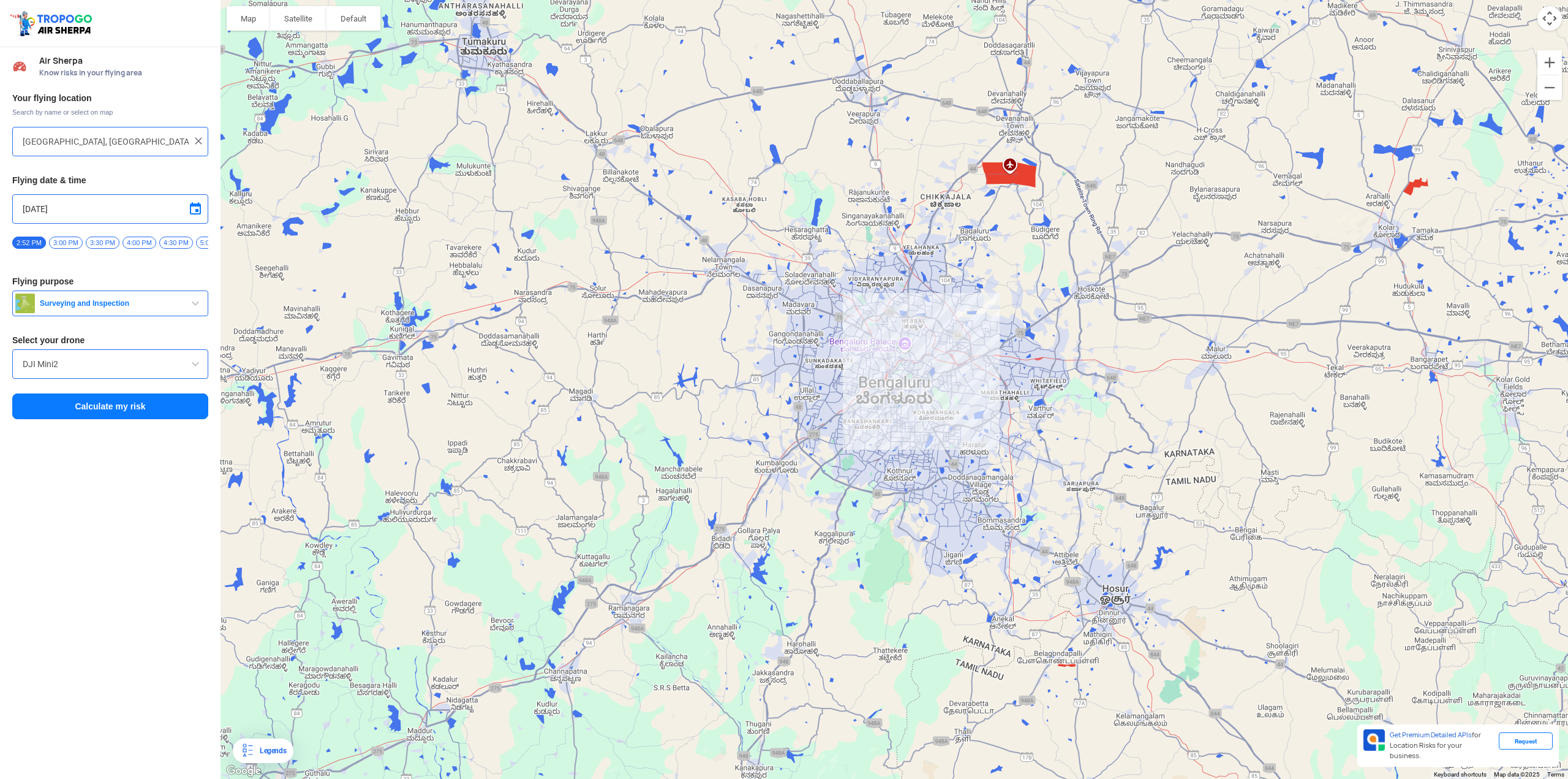
click at [195, 143] on img at bounding box center [198, 140] width 12 height 12
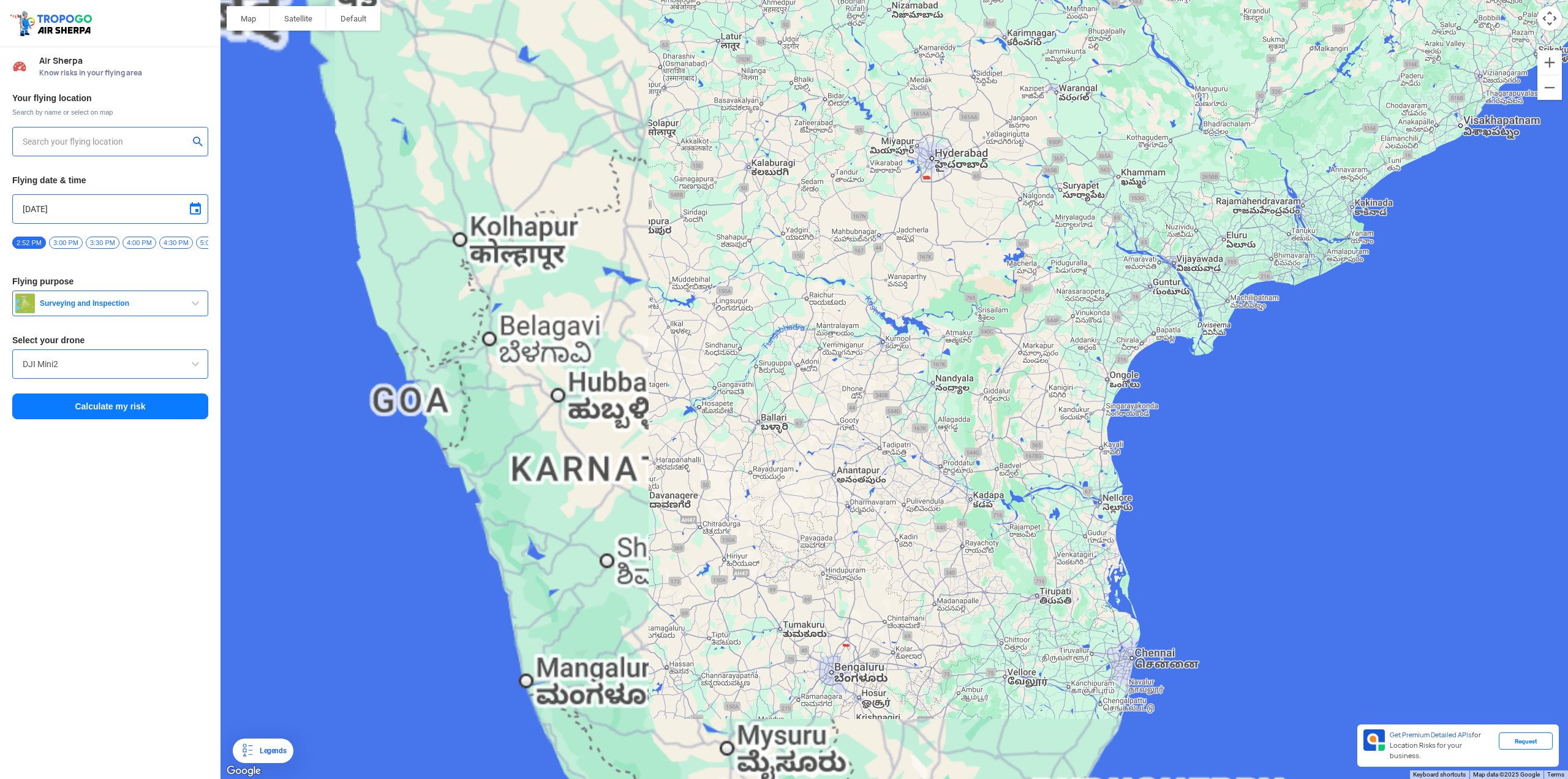
drag, startPoint x: 535, startPoint y: 623, endPoint x: 849, endPoint y: 488, distance: 341.8
click at [849, 416] on div at bounding box center [894, 390] width 1348 height 779
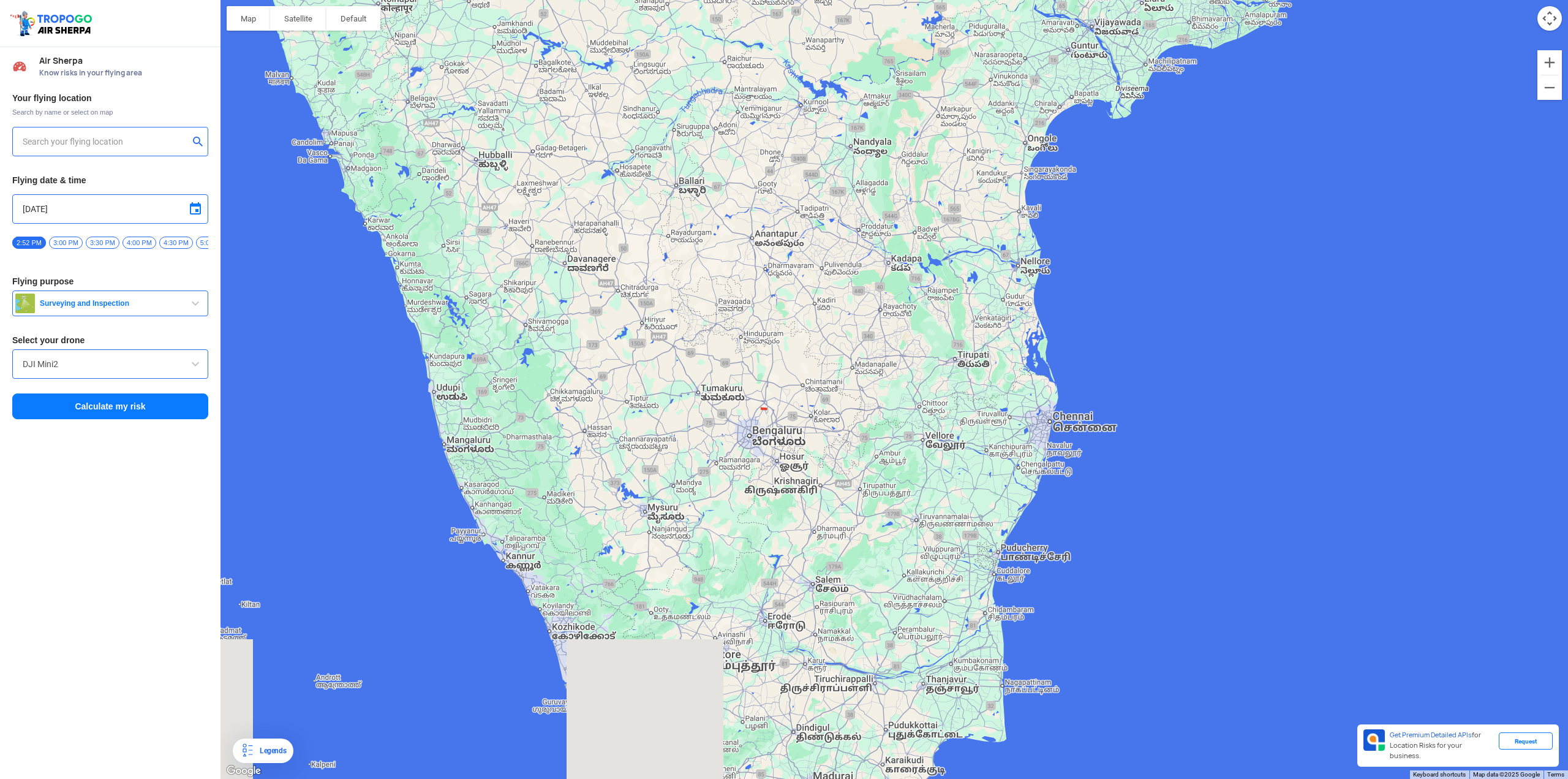
drag, startPoint x: 805, startPoint y: 604, endPoint x: 737, endPoint y: 433, distance: 184.0
click at [732, 416] on div at bounding box center [894, 390] width 1348 height 779
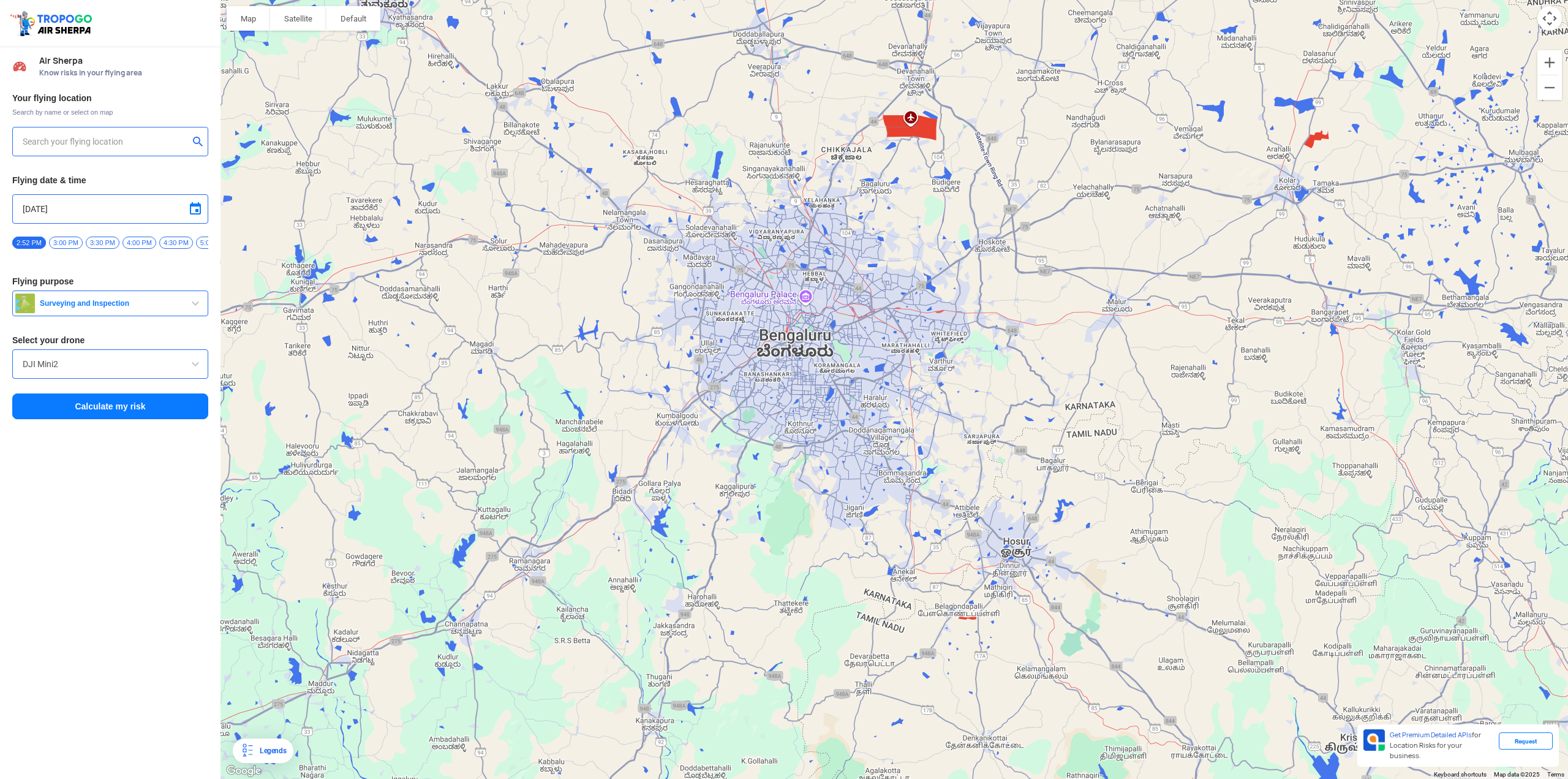
drag, startPoint x: 656, startPoint y: 500, endPoint x: 785, endPoint y: 494, distance: 129.1
click at [783, 416] on div at bounding box center [894, 390] width 1348 height 779
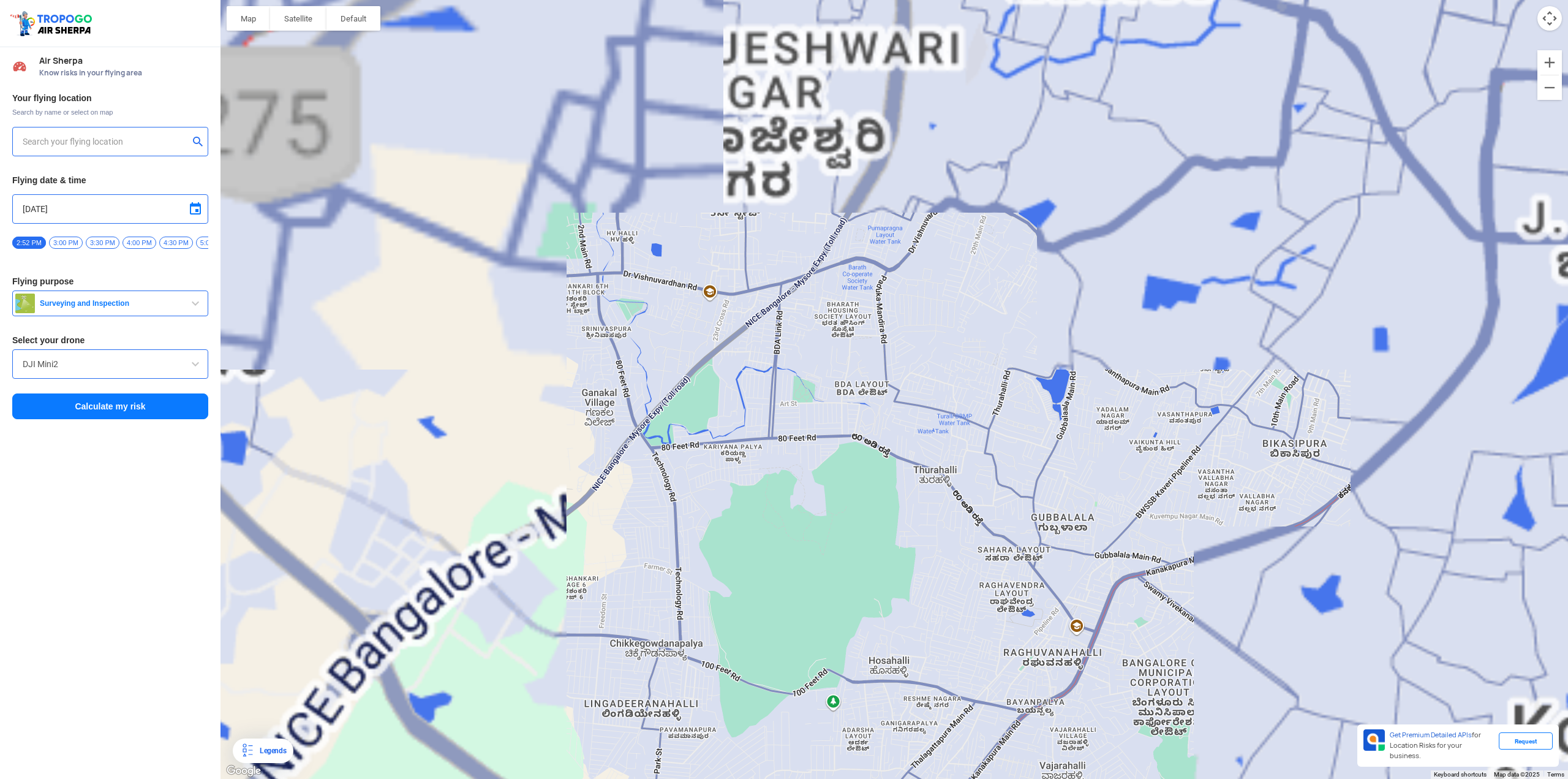
drag, startPoint x: 750, startPoint y: 288, endPoint x: 767, endPoint y: 450, distance: 162.9
click at [764, 416] on div at bounding box center [894, 390] width 1348 height 779
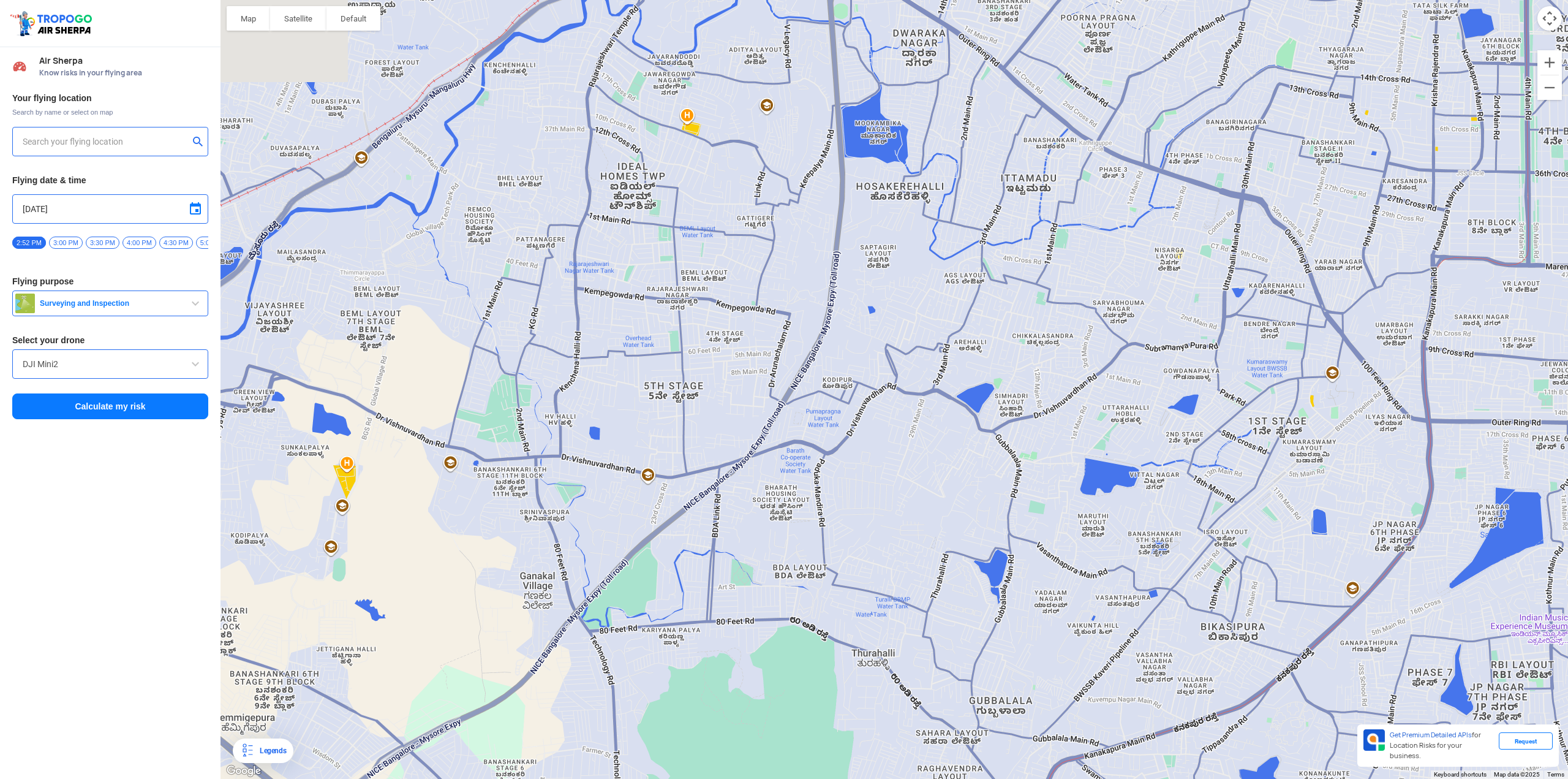
drag, startPoint x: 892, startPoint y: 362, endPoint x: 838, endPoint y: 494, distance: 142.6
click at [838, 416] on div at bounding box center [894, 390] width 1348 height 779
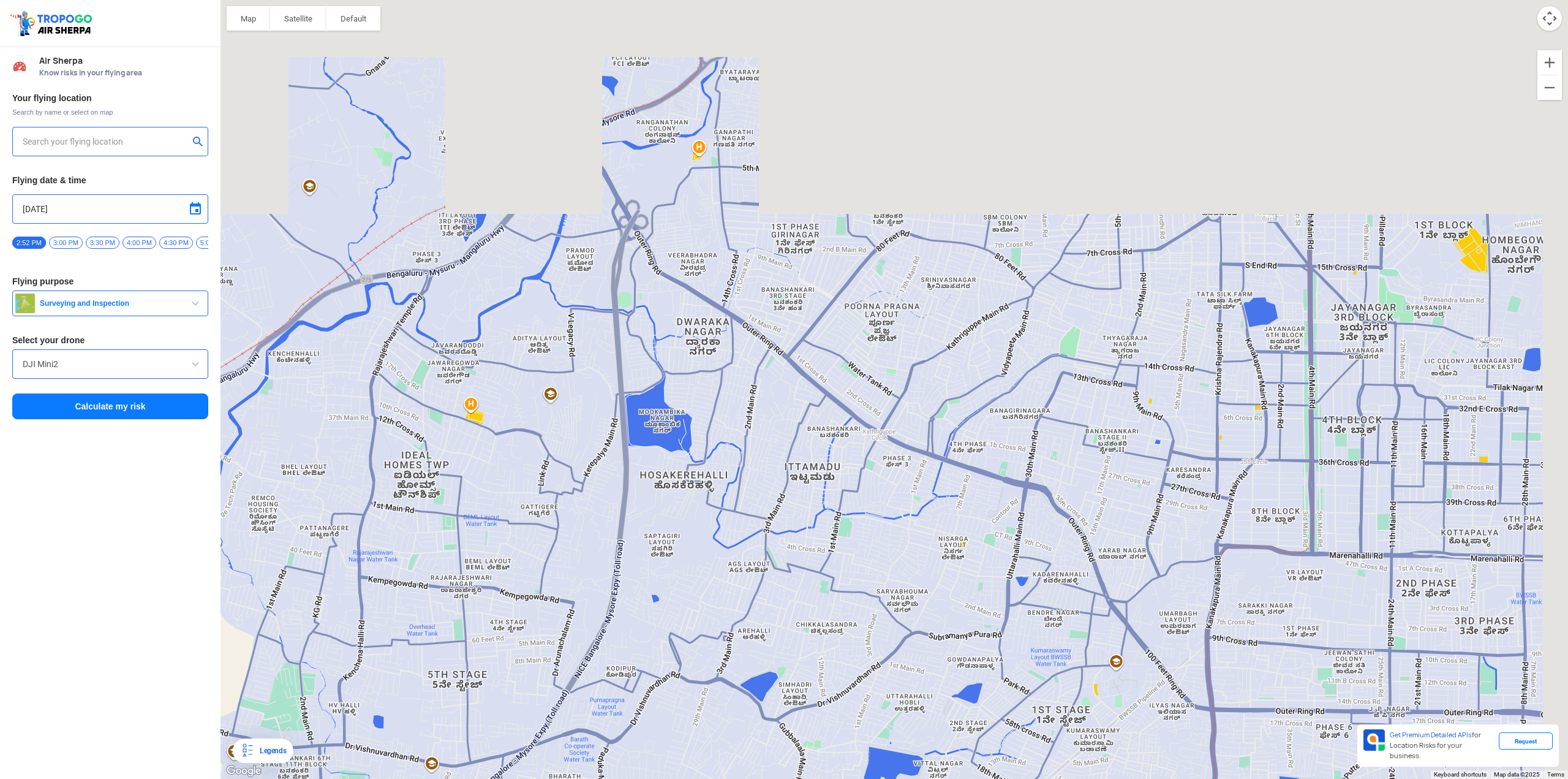
drag, startPoint x: 955, startPoint y: 297, endPoint x: 740, endPoint y: 626, distance: 393.0
click at [740, 416] on div at bounding box center [894, 390] width 1348 height 779
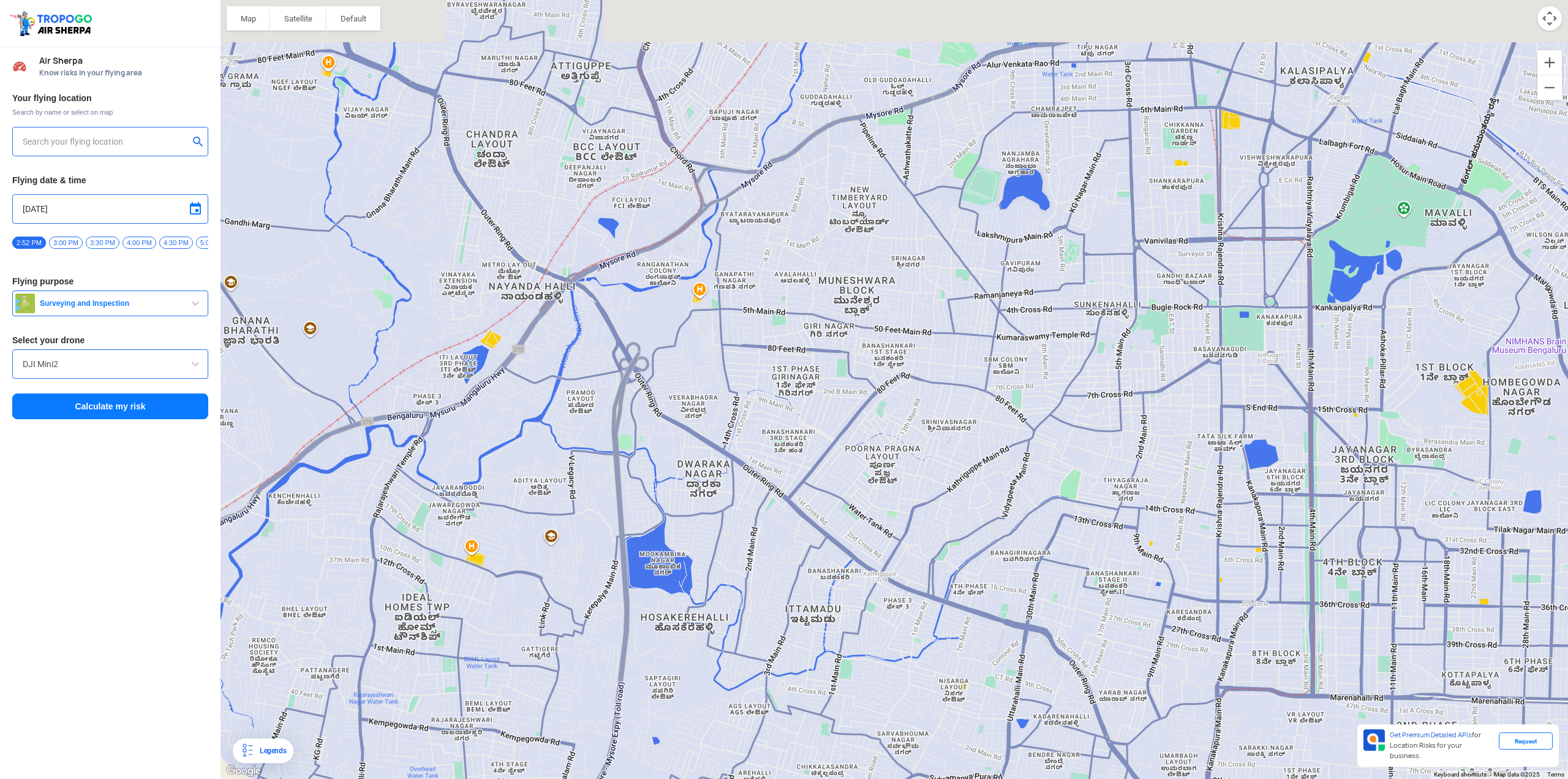
drag, startPoint x: 800, startPoint y: 283, endPoint x: 803, endPoint y: 337, distance: 54.1
click at [803, 337] on div at bounding box center [894, 390] width 1348 height 779
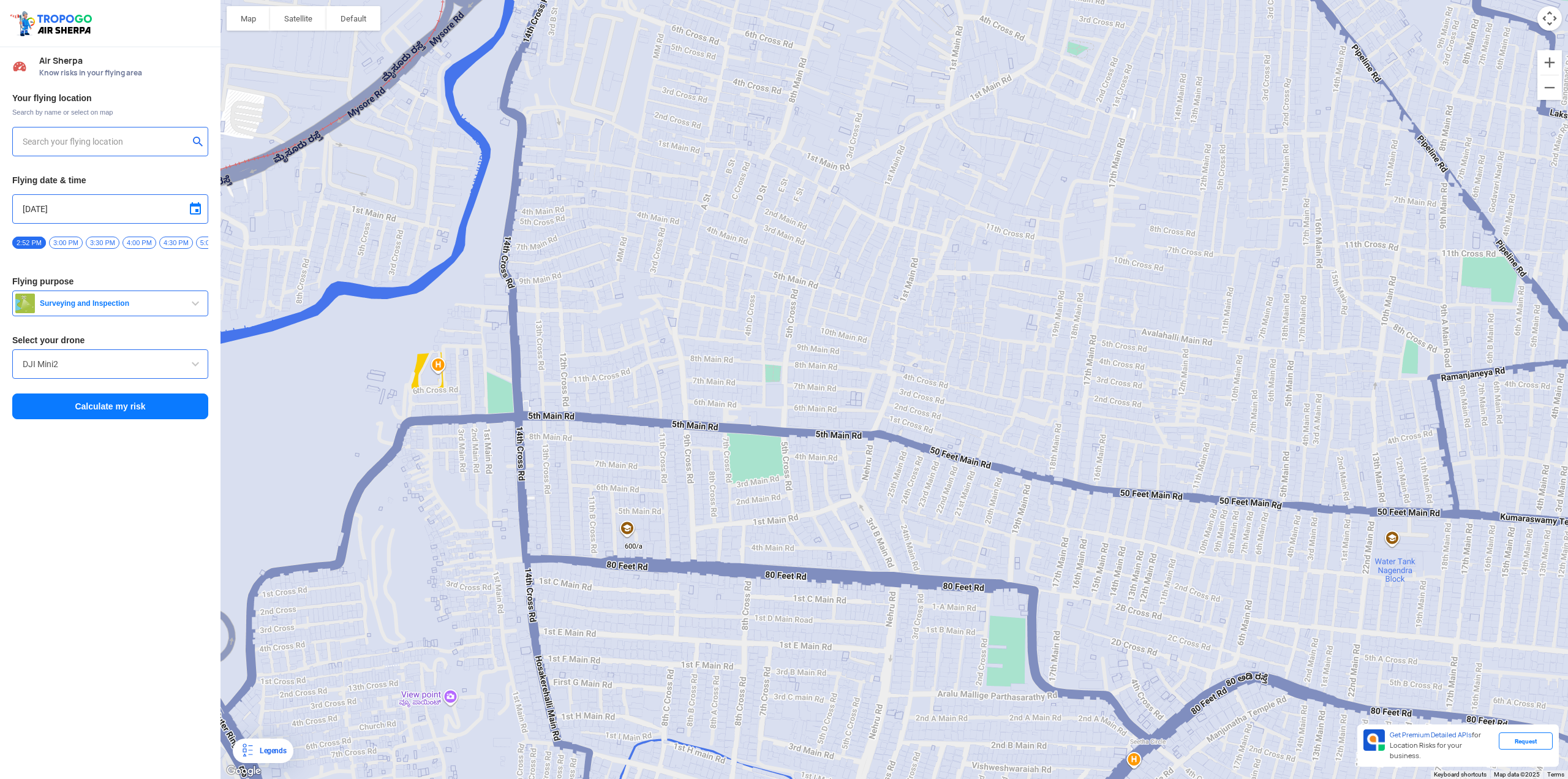
click at [821, 294] on div at bounding box center [894, 390] width 1348 height 779
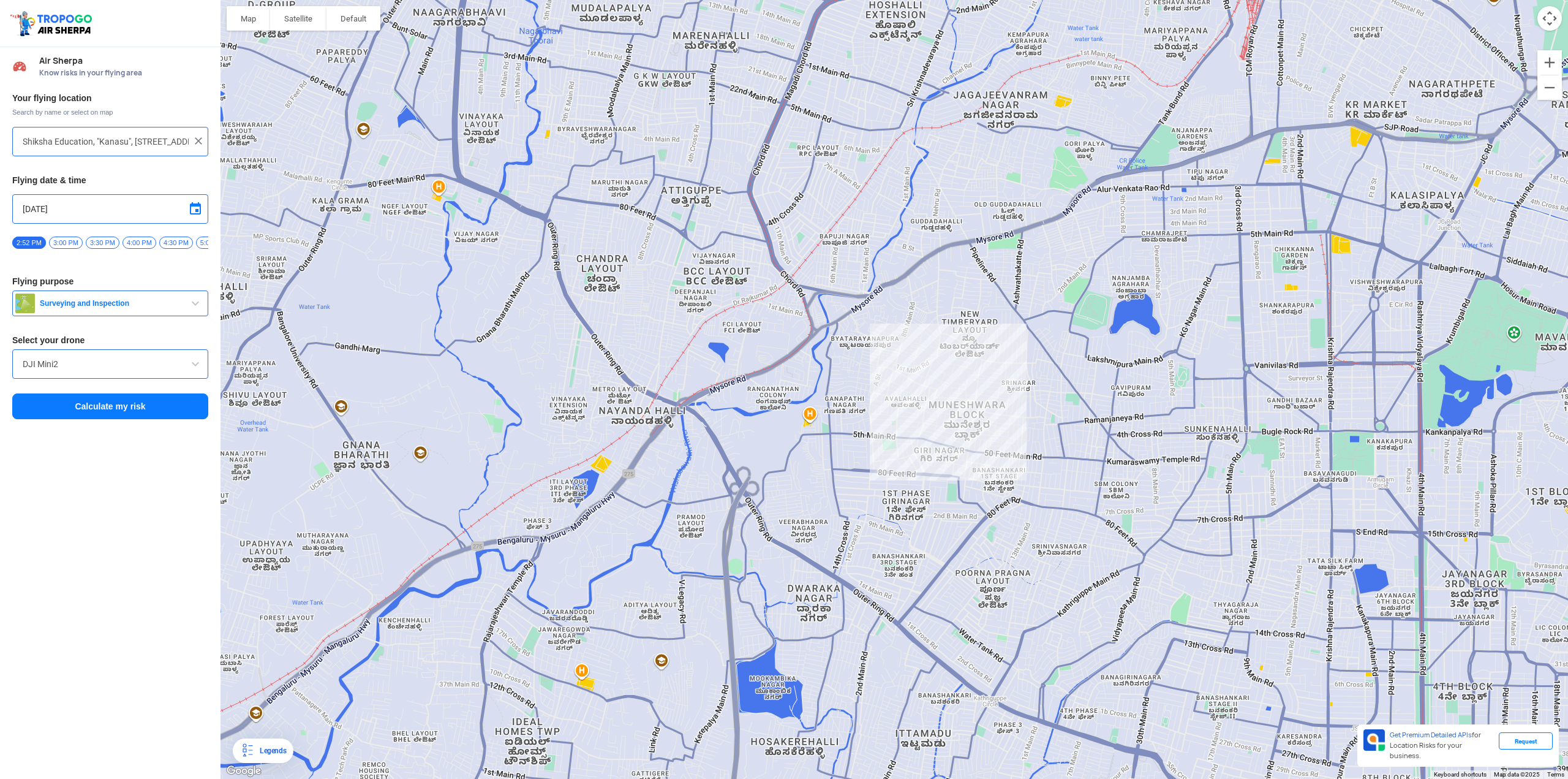
drag, startPoint x: 1118, startPoint y: 479, endPoint x: 931, endPoint y: 397, distance: 204.2
click at [936, 398] on div at bounding box center [894, 390] width 1348 height 779
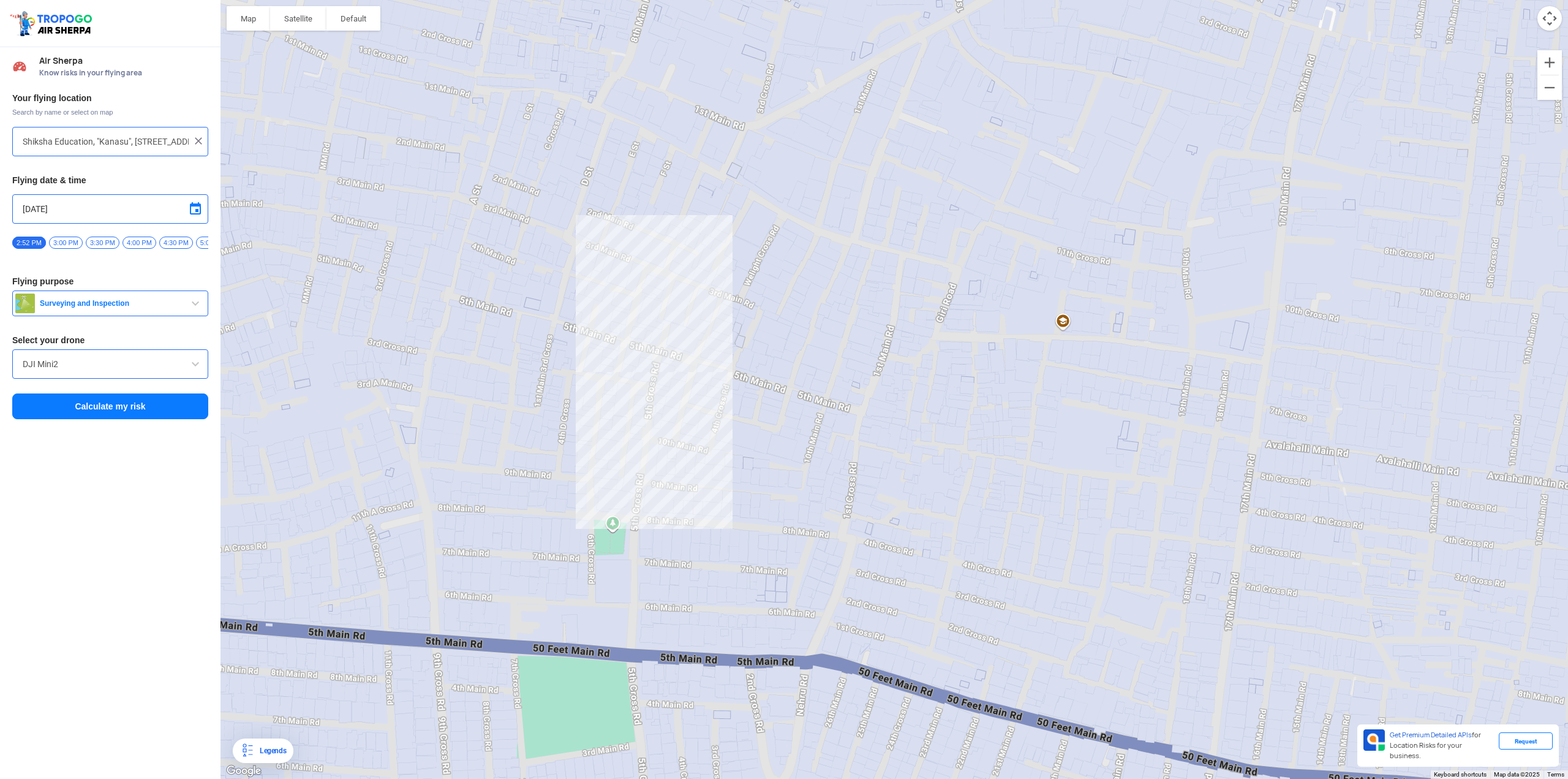
drag, startPoint x: 721, startPoint y: 334, endPoint x: 753, endPoint y: 381, distance: 56.9
click at [750, 378] on div at bounding box center [894, 390] width 1348 height 779
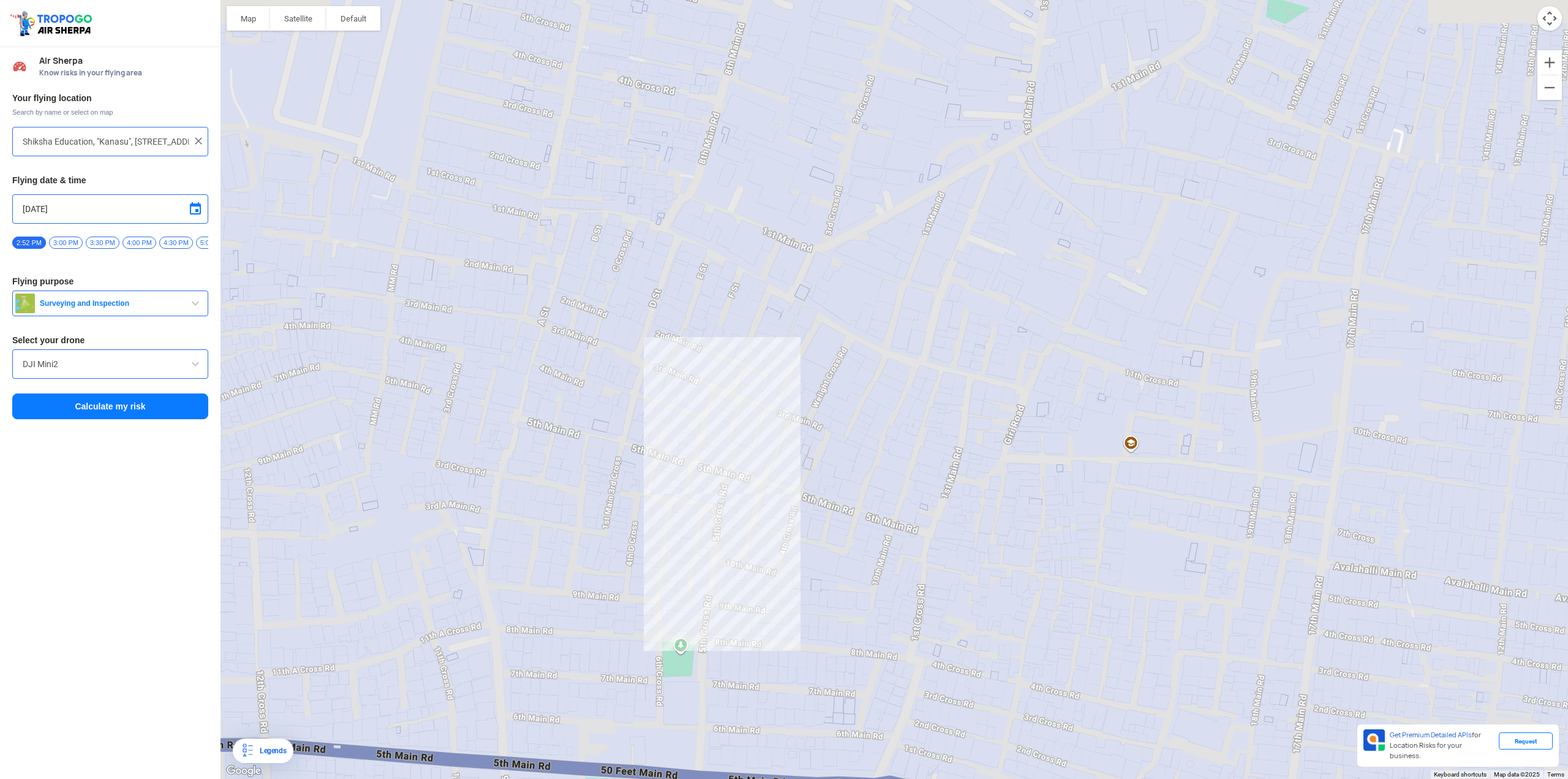
drag, startPoint x: 766, startPoint y: 415, endPoint x: 829, endPoint y: 527, distance: 128.5
click at [829, 416] on div at bounding box center [894, 390] width 1348 height 779
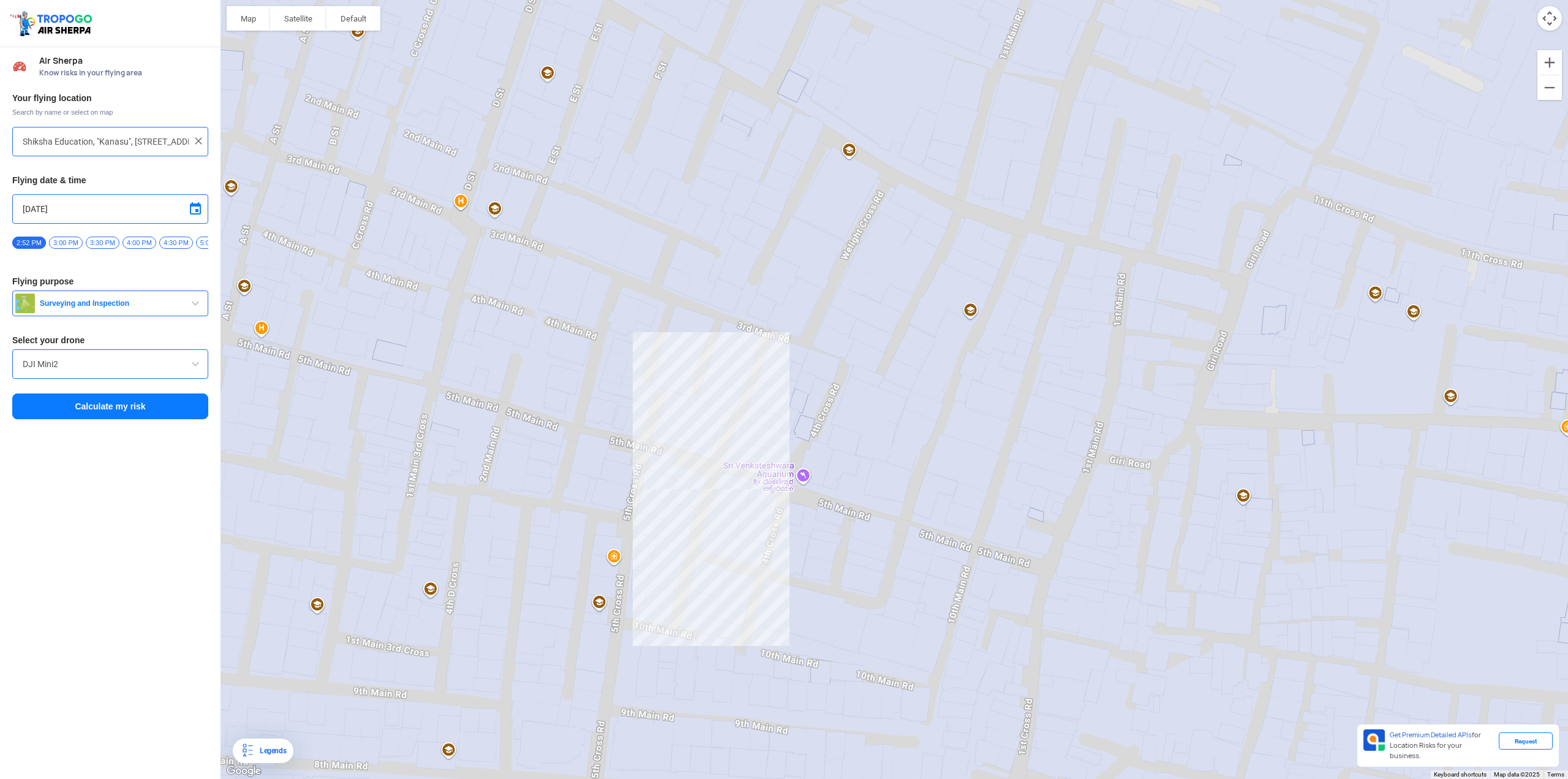
click at [849, 150] on div at bounding box center [894, 390] width 1348 height 779
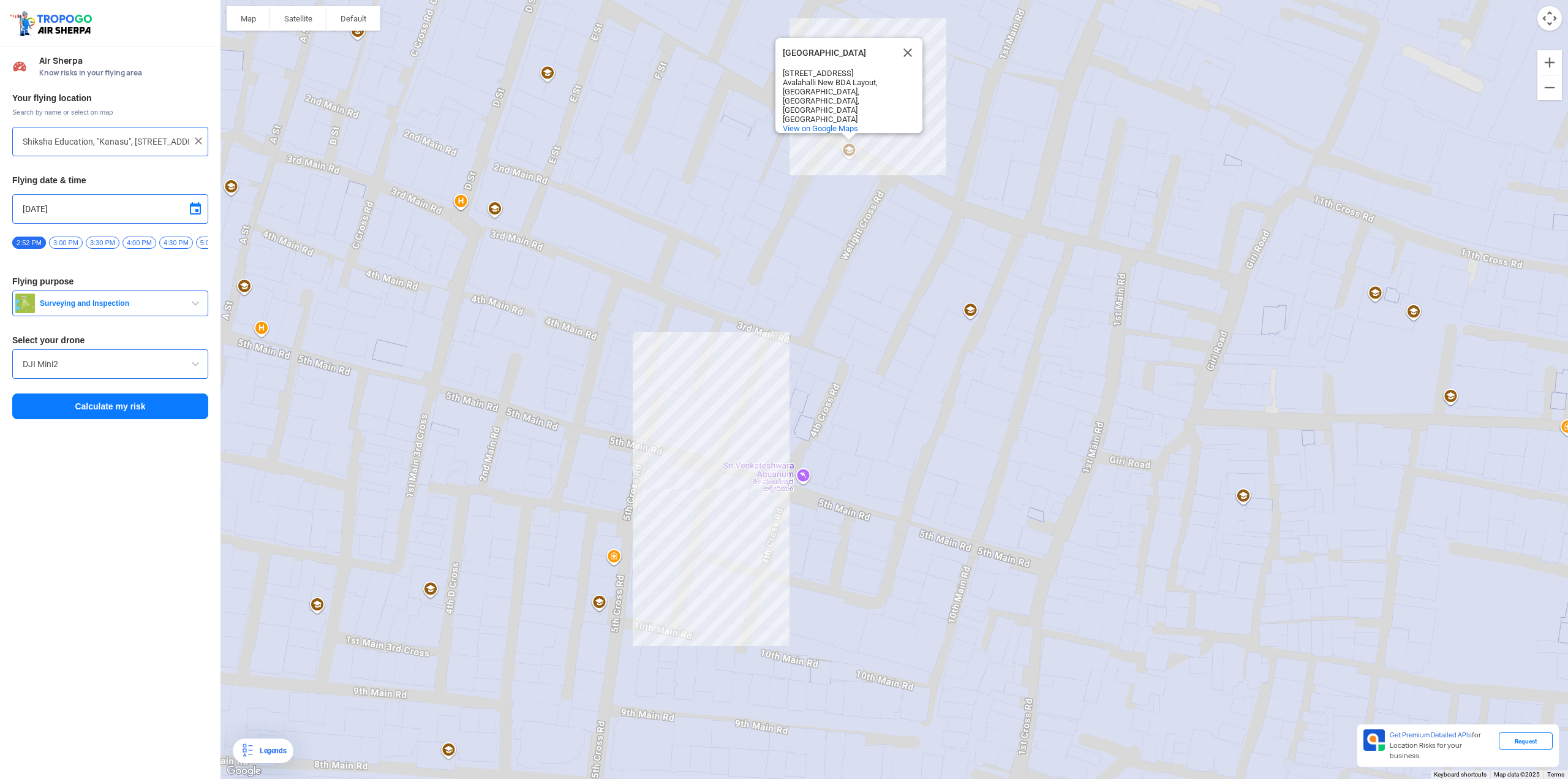
type input "[STREET_ADDRESS]"
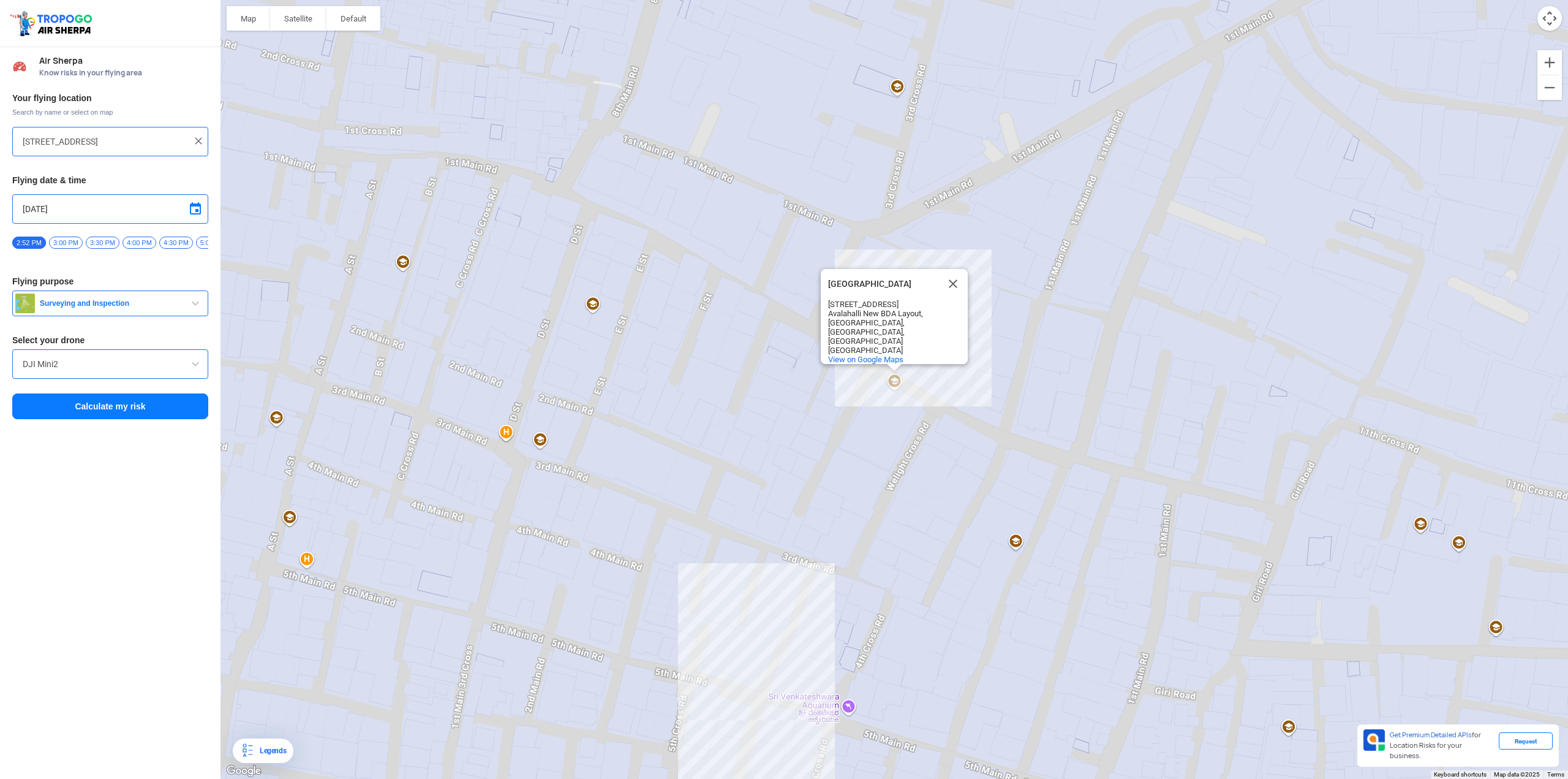
click at [130, 414] on button "Calculate my risk" at bounding box center [110, 406] width 196 height 26
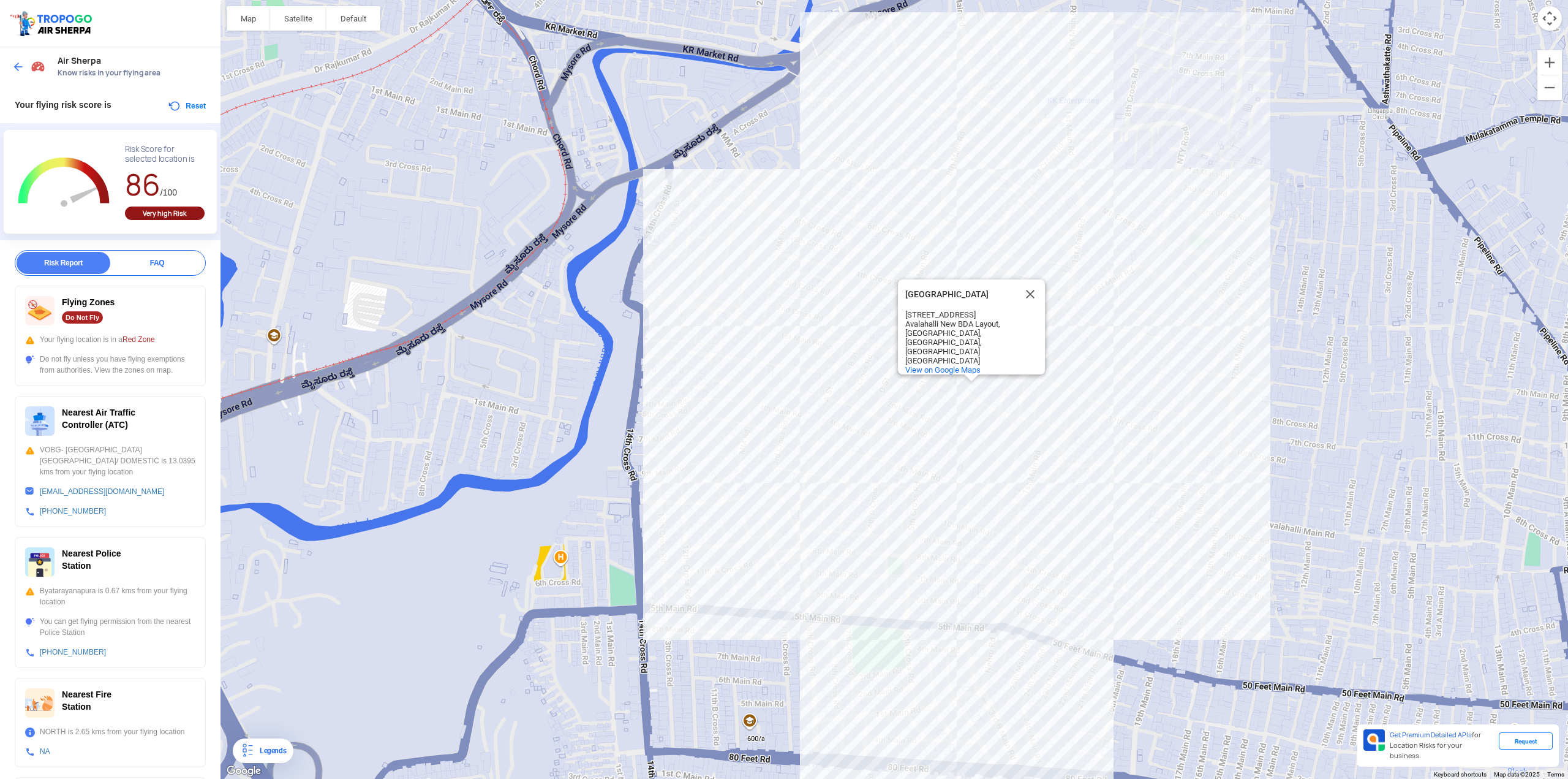
drag, startPoint x: 1232, startPoint y: 401, endPoint x: 1337, endPoint y: 309, distance: 139.6
click at [937, 342] on div "[GEOGRAPHIC_DATA] R K Public School [STREET_ADDRESS] View on Google Maps" at bounding box center [894, 390] width 1348 height 779
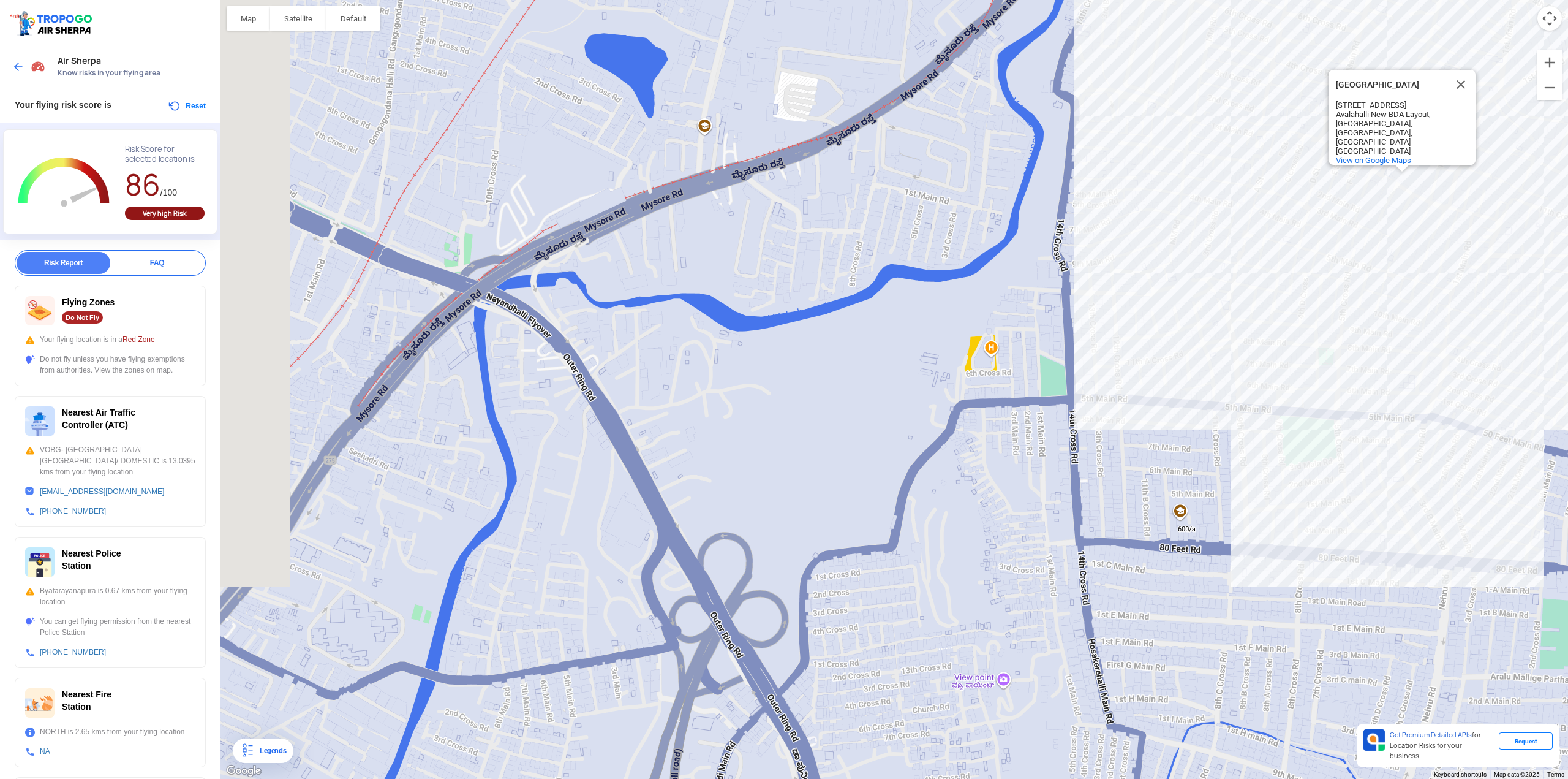
drag, startPoint x: 570, startPoint y: 488, endPoint x: 944, endPoint y: 438, distance: 377.3
click at [937, 416] on div "[GEOGRAPHIC_DATA] R K Public School [STREET_ADDRESS] View on Google Maps" at bounding box center [894, 390] width 1348 height 779
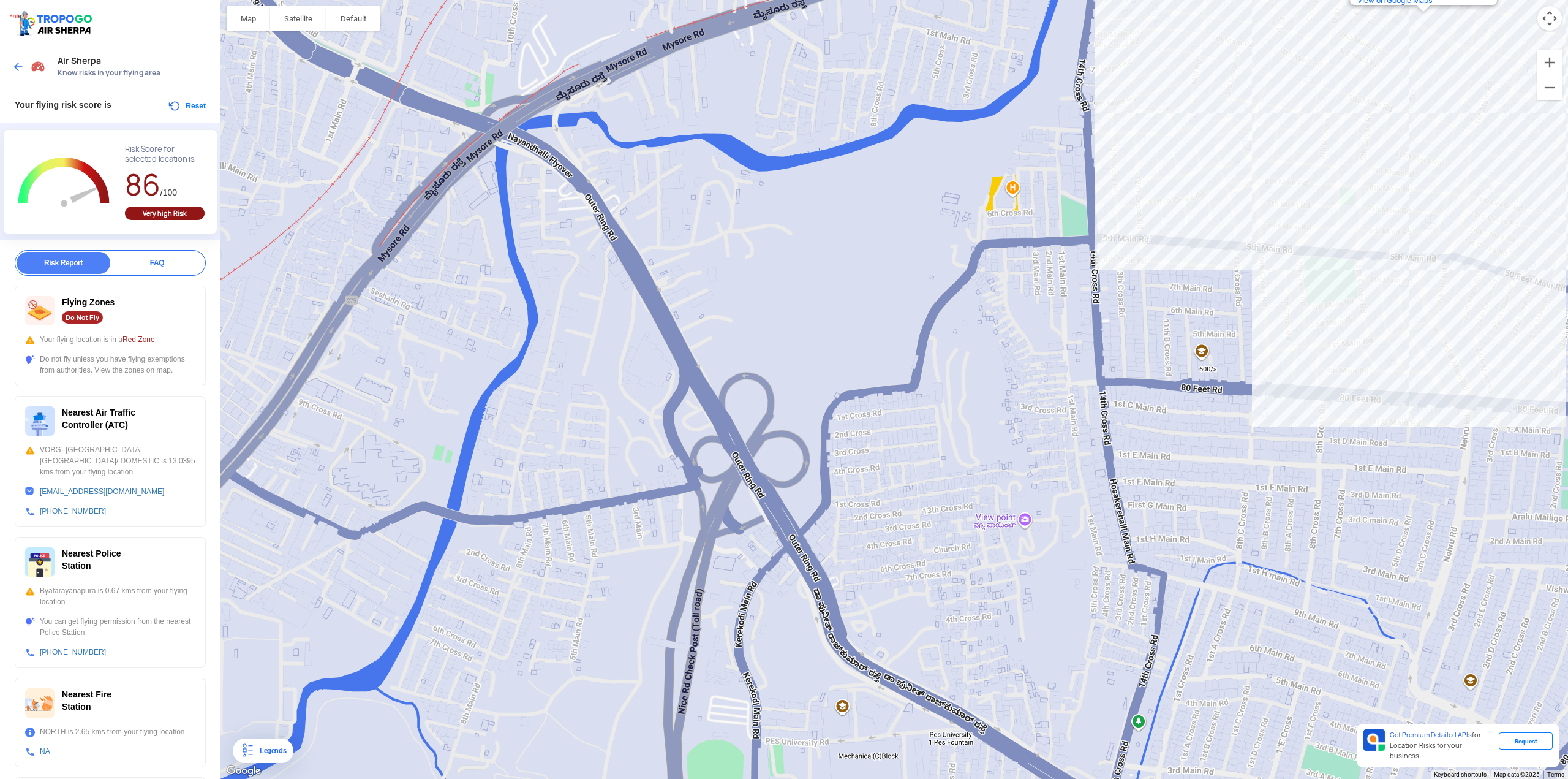
drag, startPoint x: 837, startPoint y: 602, endPoint x: 858, endPoint y: 442, distance: 161.4
click at [858, 416] on div "[GEOGRAPHIC_DATA] R K Public School [STREET_ADDRESS] View on Google Maps" at bounding box center [894, 390] width 1348 height 779
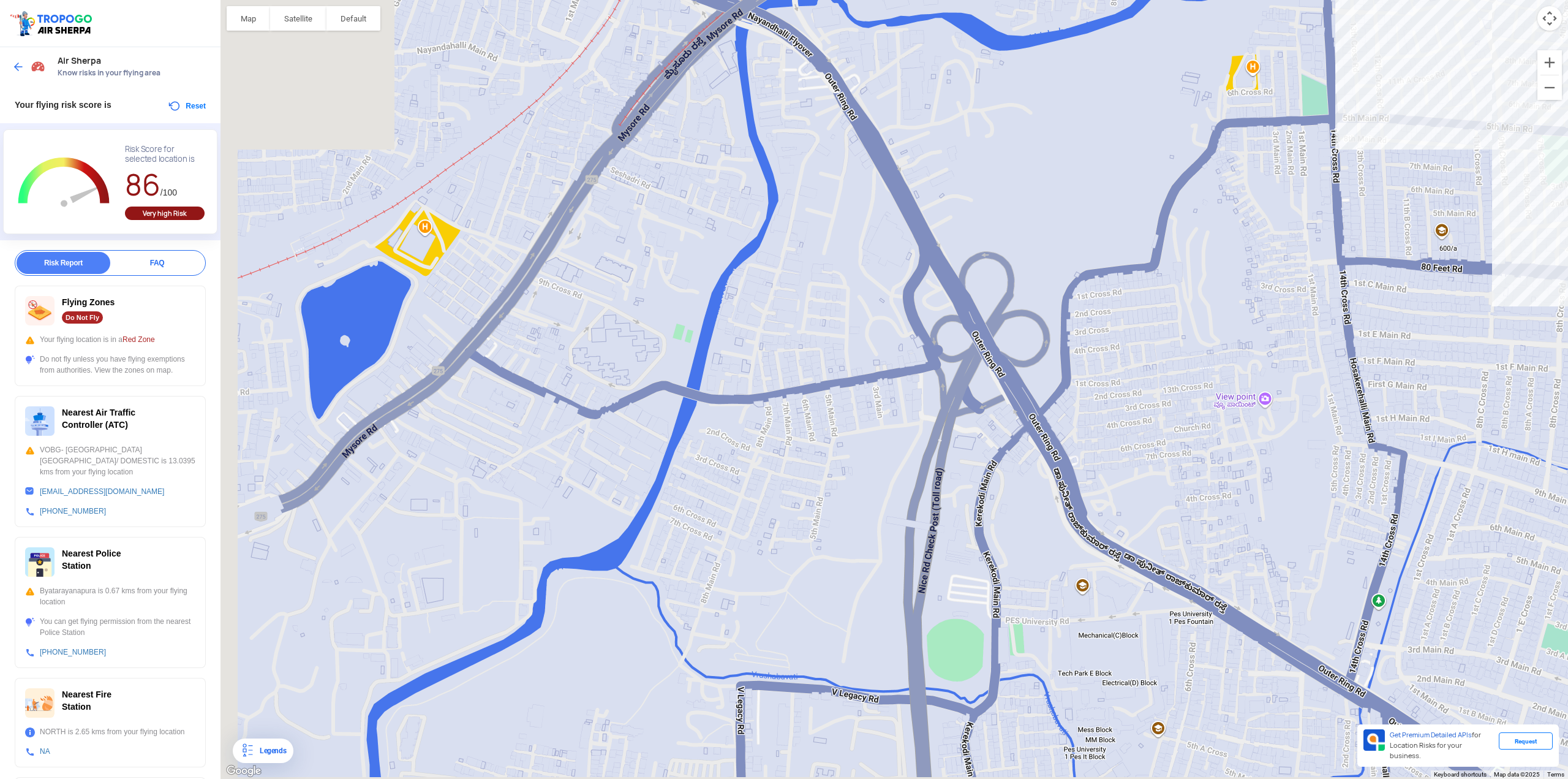
drag, startPoint x: 521, startPoint y: 542, endPoint x: 944, endPoint y: 376, distance: 454.4
click at [937, 376] on div "[GEOGRAPHIC_DATA] R K Public School [STREET_ADDRESS] View on Google Maps" at bounding box center [894, 390] width 1348 height 779
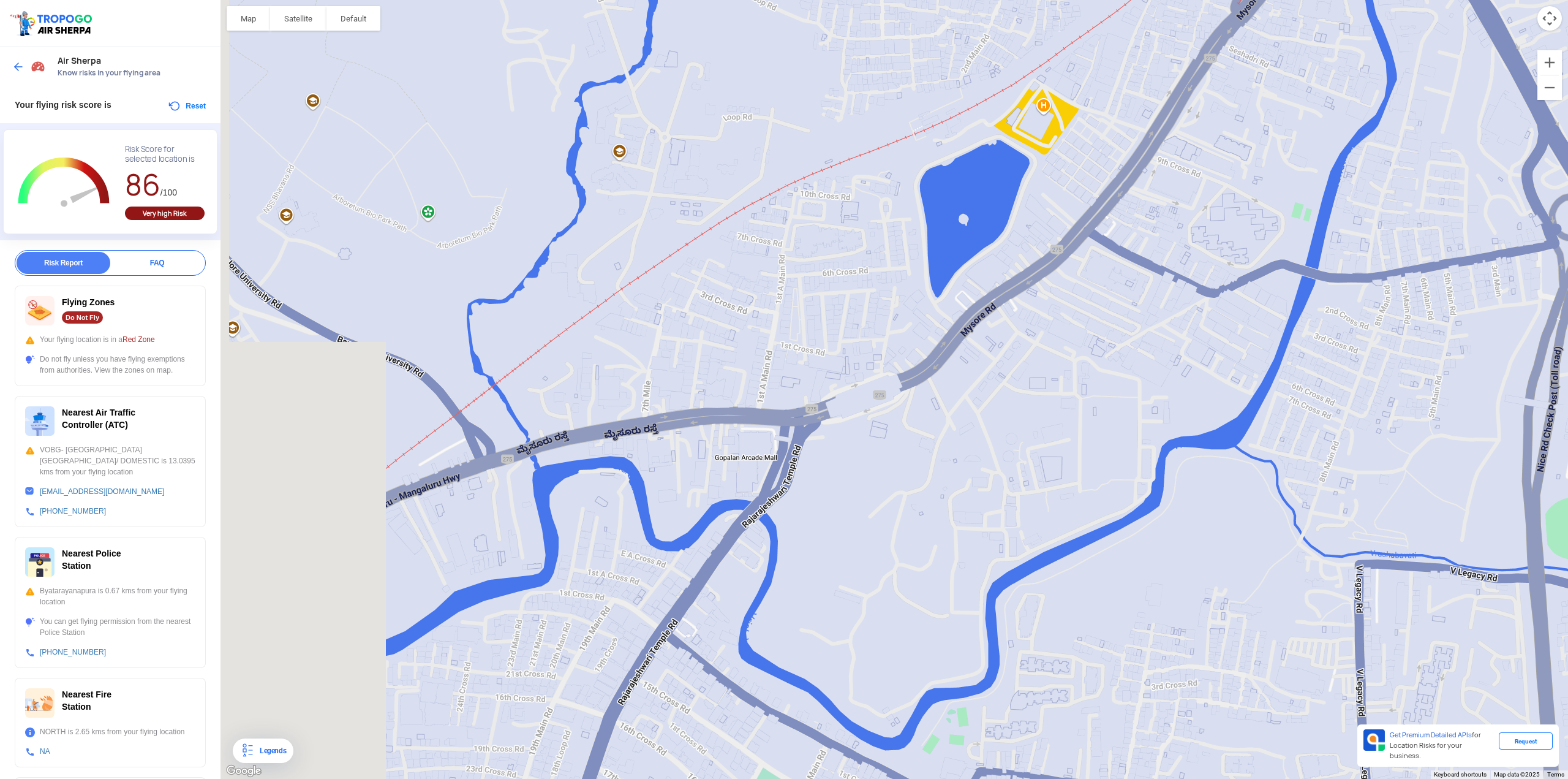
drag, startPoint x: 680, startPoint y: 417, endPoint x: 1025, endPoint y: 350, distance: 351.4
click at [937, 348] on div "[GEOGRAPHIC_DATA] R K Public School [STREET_ADDRESS] View on Google Maps" at bounding box center [894, 390] width 1348 height 779
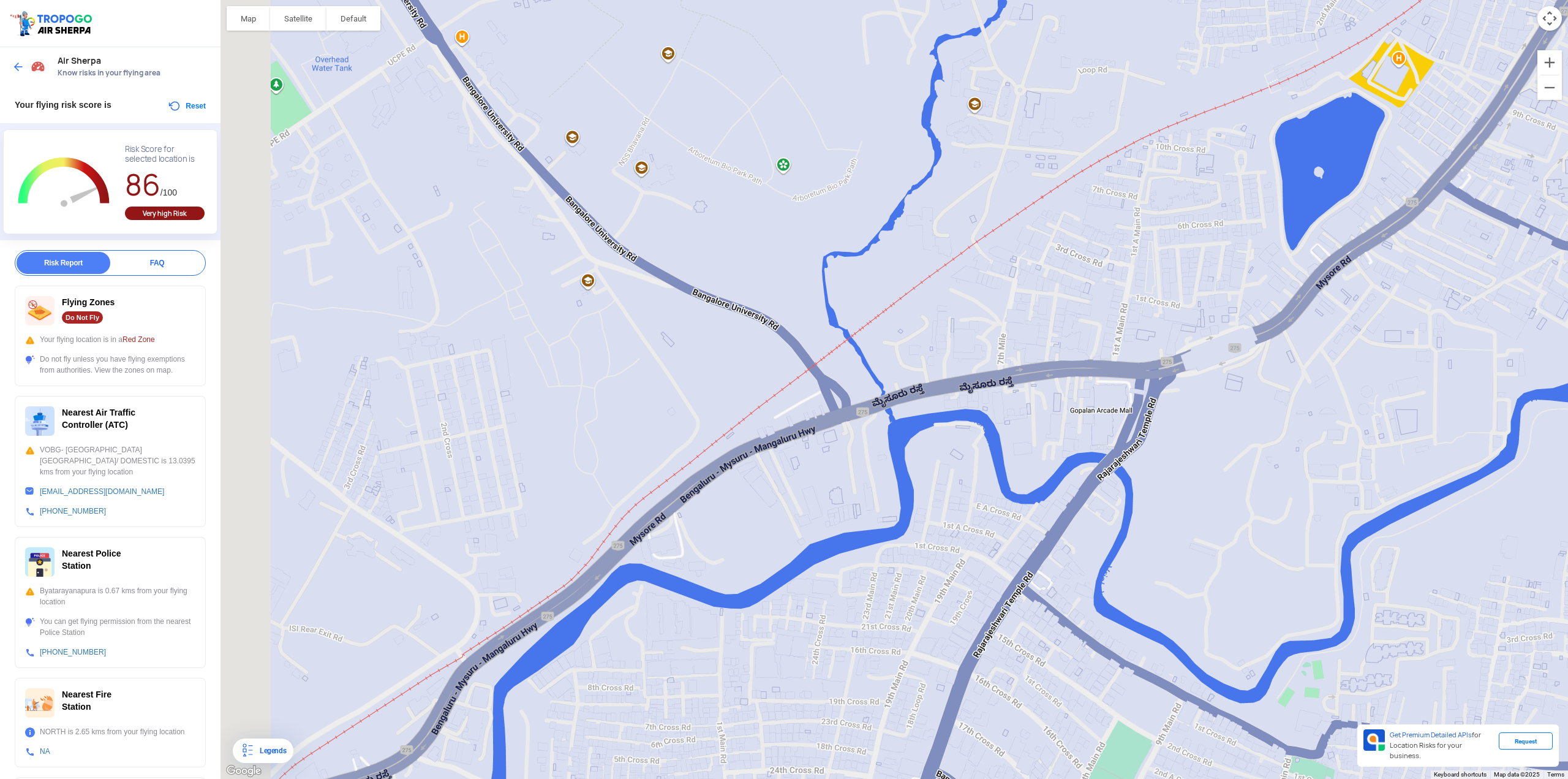
drag, startPoint x: 635, startPoint y: 430, endPoint x: 925, endPoint y: 426, distance: 290.0
click at [925, 416] on div "[GEOGRAPHIC_DATA] R K Public School [STREET_ADDRESS] View on Google Maps" at bounding box center [894, 390] width 1348 height 779
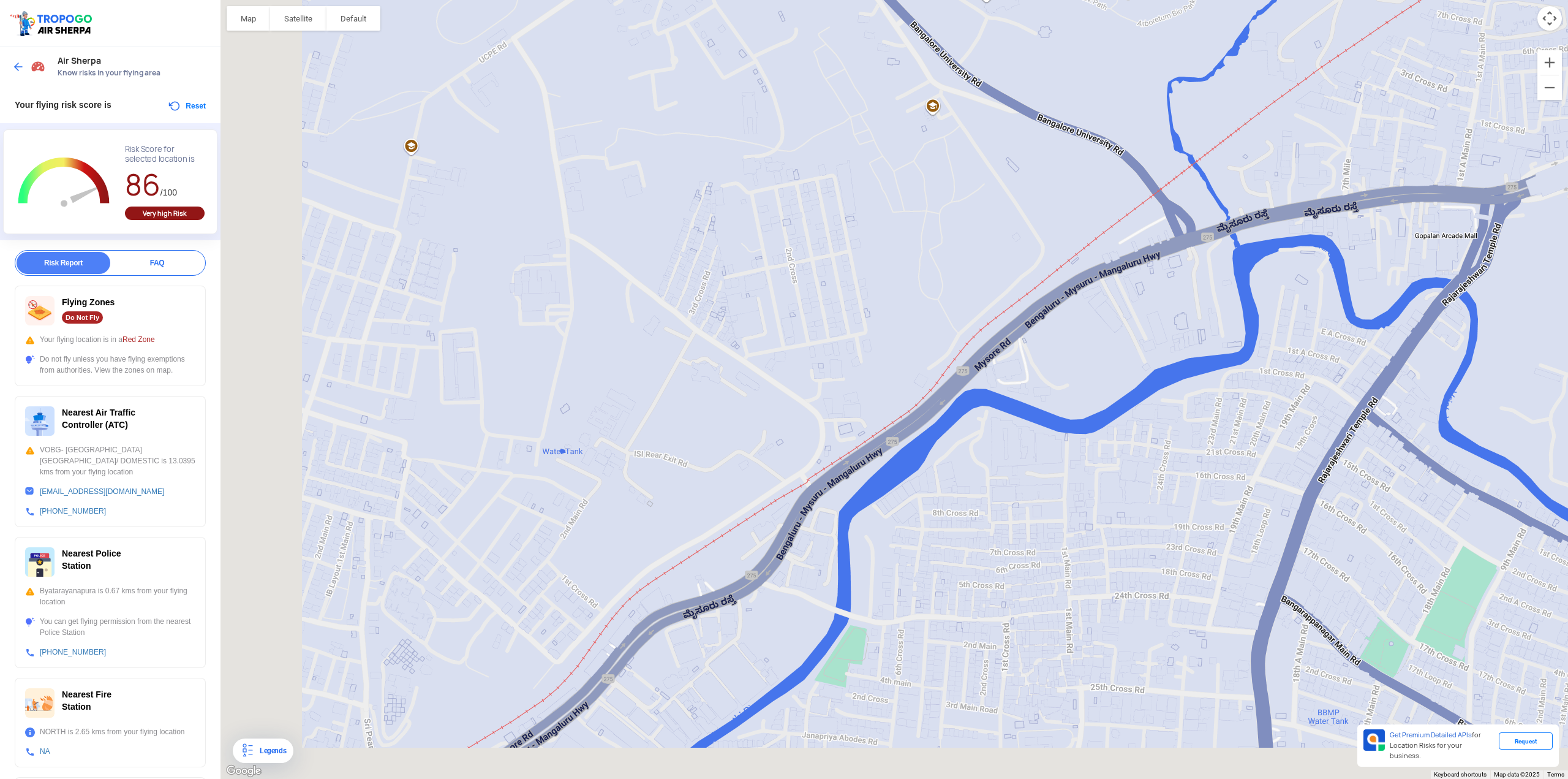
drag, startPoint x: 603, startPoint y: 635, endPoint x: 897, endPoint y: 426, distance: 360.7
click at [897, 416] on div "[GEOGRAPHIC_DATA] R K Public School [STREET_ADDRESS] View on Google Maps" at bounding box center [894, 390] width 1348 height 779
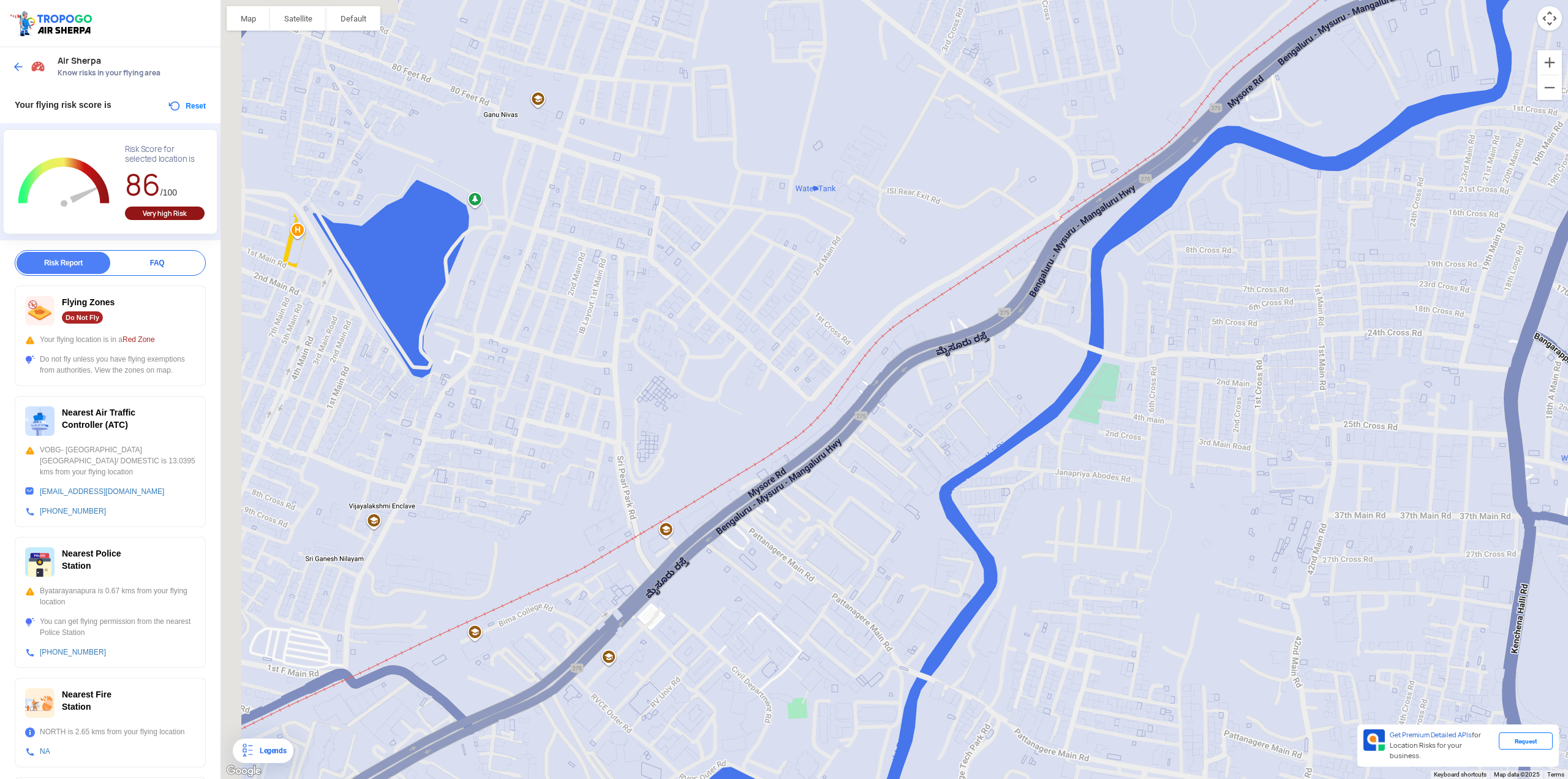
drag, startPoint x: 519, startPoint y: 540, endPoint x: 753, endPoint y: 315, distance: 324.6
click at [753, 315] on div "[GEOGRAPHIC_DATA] R K Public School [STREET_ADDRESS] View on Google Maps" at bounding box center [894, 390] width 1348 height 779
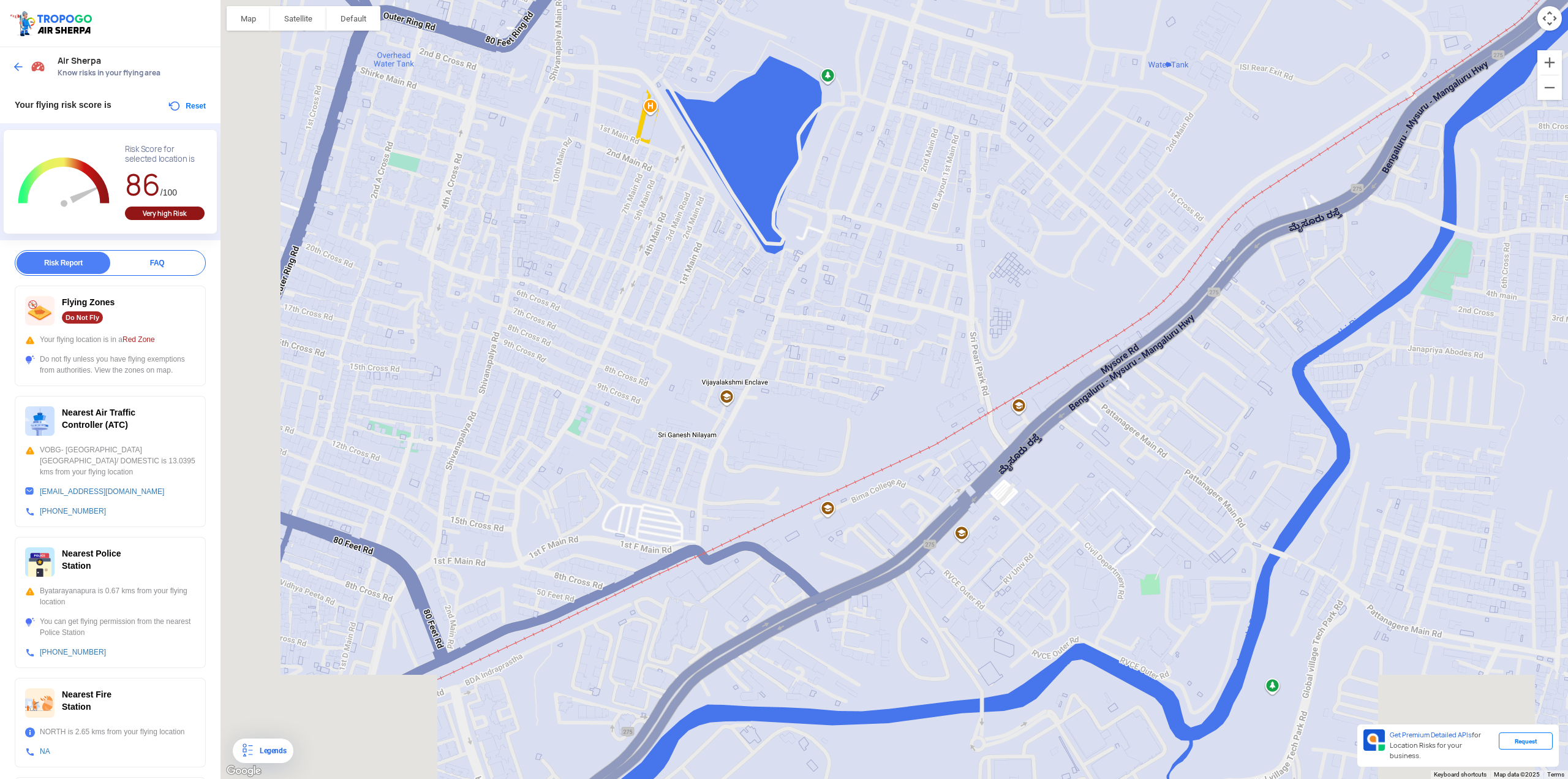
drag, startPoint x: 438, startPoint y: 394, endPoint x: 797, endPoint y: 249, distance: 387.2
click at [797, 250] on div "[GEOGRAPHIC_DATA] R K Public School [STREET_ADDRESS] View on Google Maps" at bounding box center [894, 390] width 1348 height 779
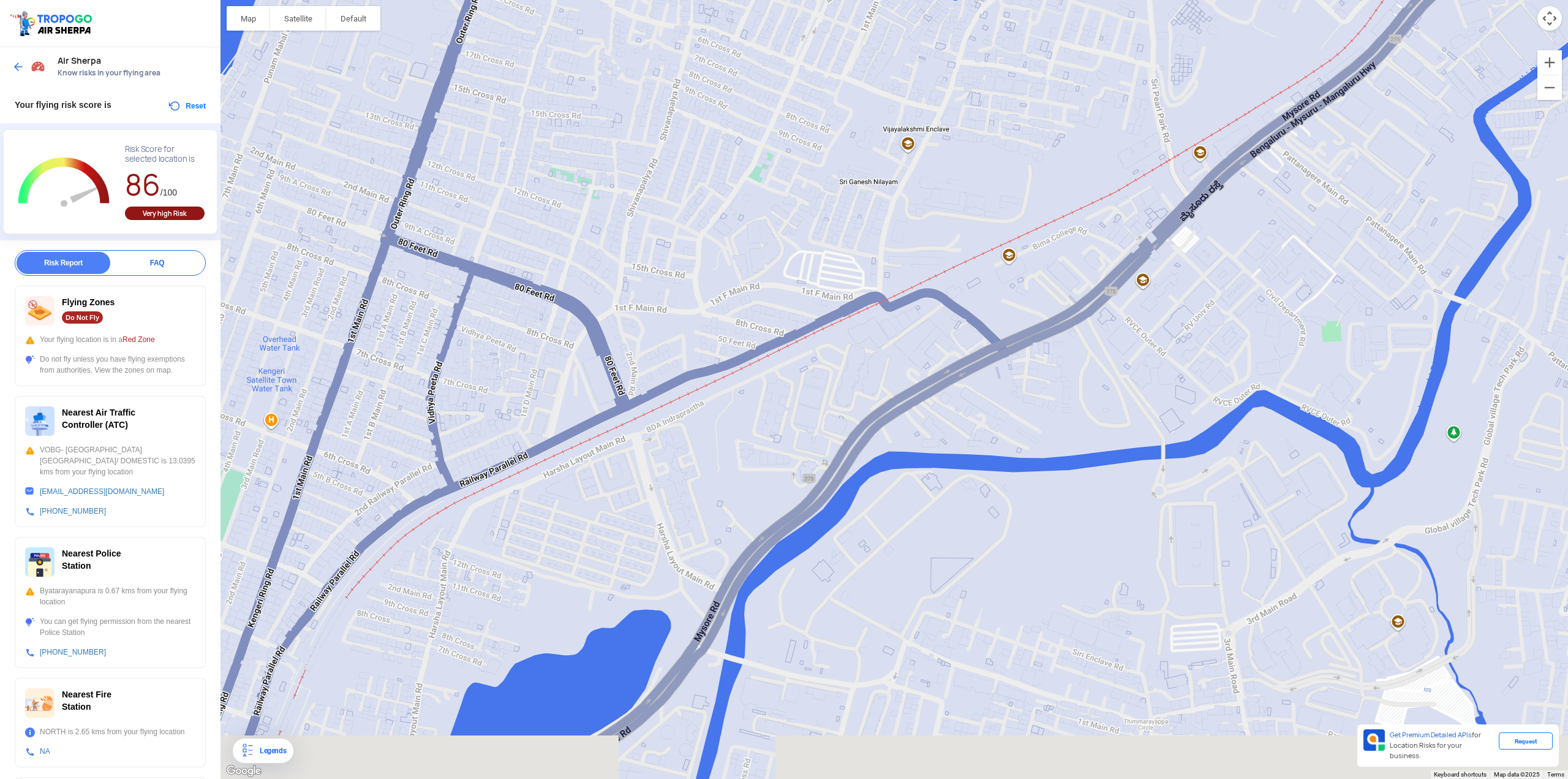
drag, startPoint x: 630, startPoint y: 501, endPoint x: 809, endPoint y: 286, distance: 279.8
click at [809, 286] on div "[GEOGRAPHIC_DATA] R K Public School [STREET_ADDRESS] View on Google Maps" at bounding box center [894, 390] width 1348 height 779
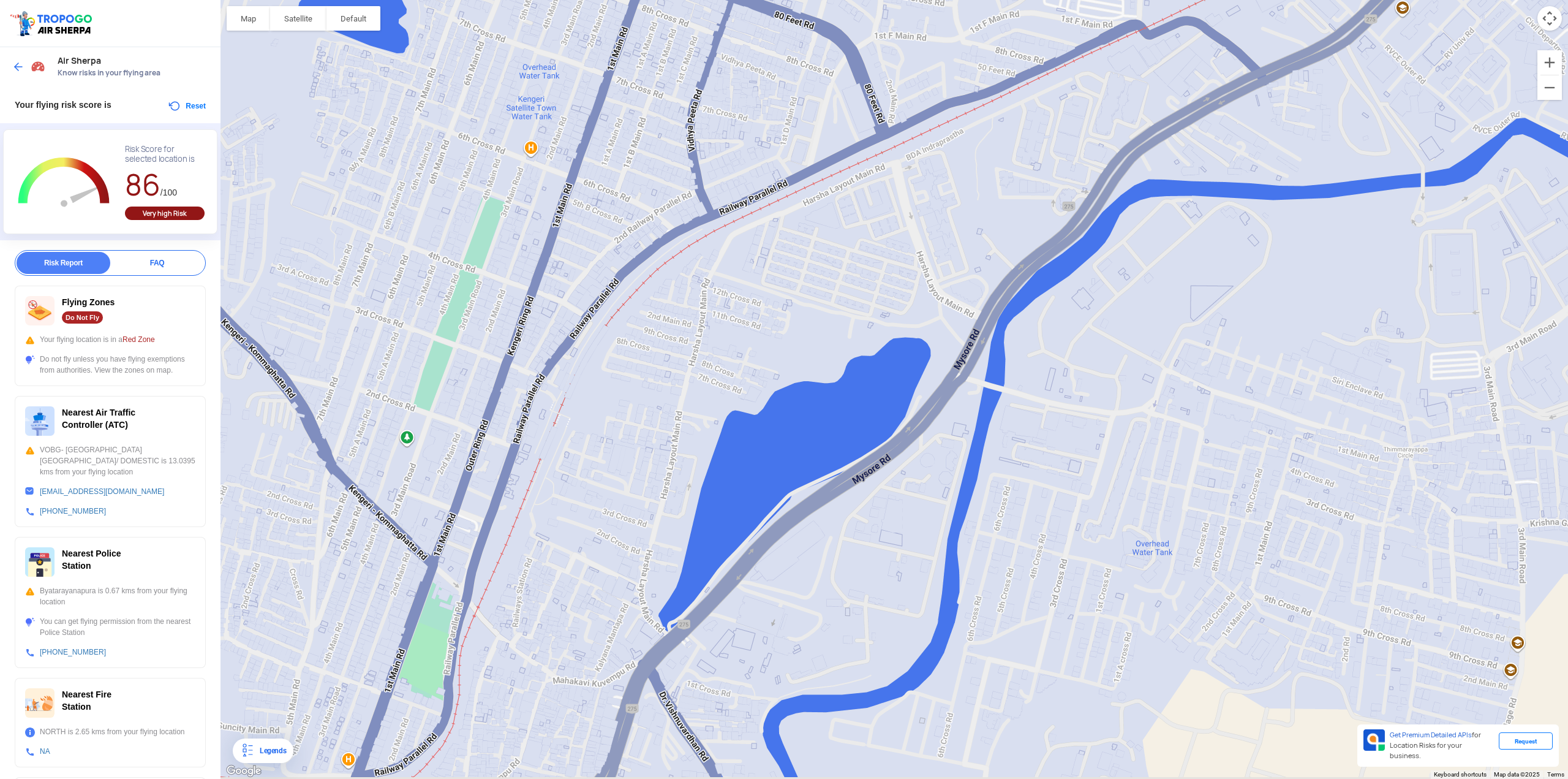
drag, startPoint x: 515, startPoint y: 509, endPoint x: 747, endPoint y: 188, distance: 396.1
click at [747, 188] on div "[GEOGRAPHIC_DATA] R K Public School [STREET_ADDRESS] View on Google Maps" at bounding box center [894, 390] width 1348 height 779
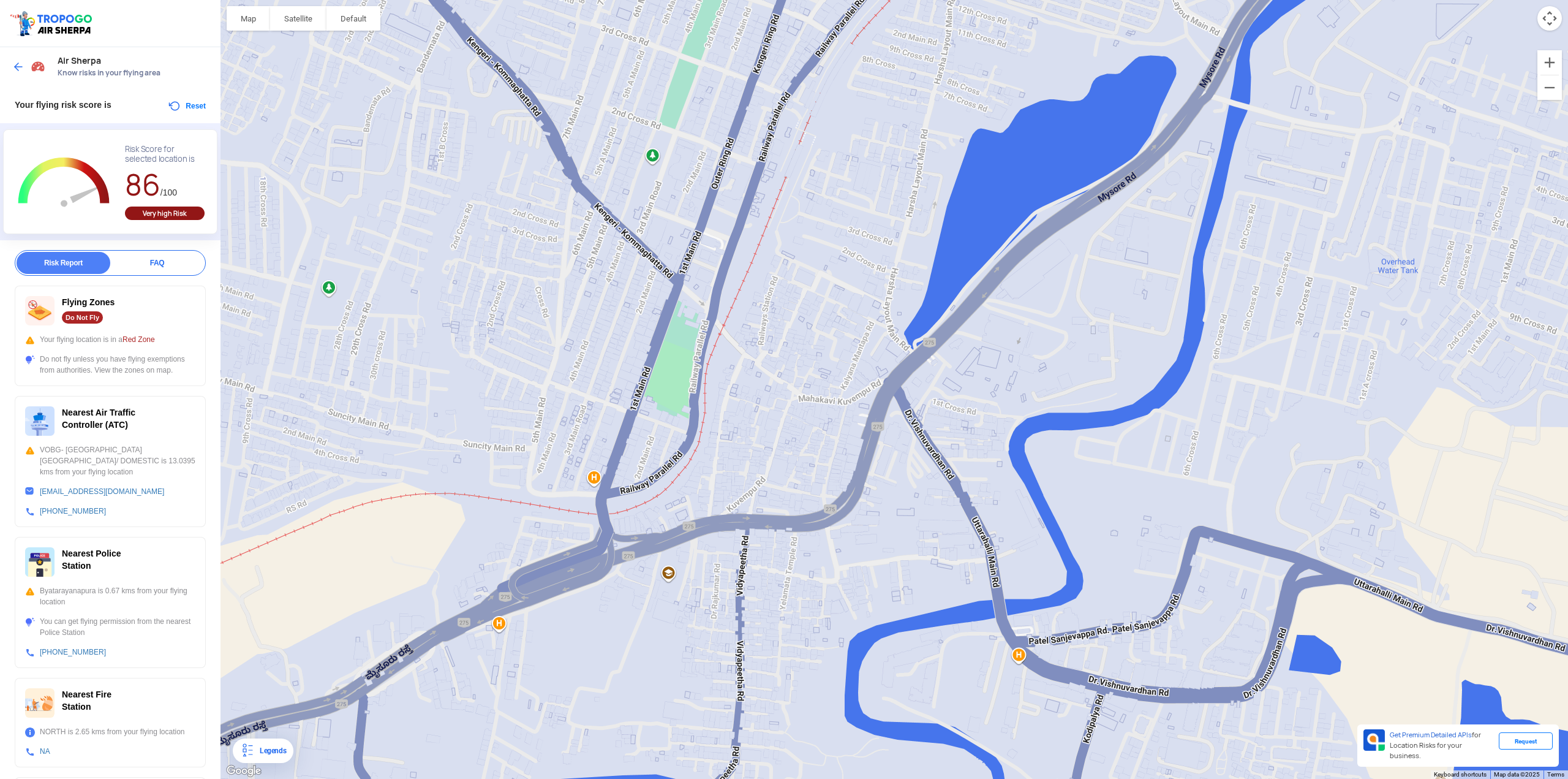
drag, startPoint x: 566, startPoint y: 542, endPoint x: 853, endPoint y: 307, distance: 370.9
click at [853, 307] on div "[GEOGRAPHIC_DATA] R K Public School [STREET_ADDRESS] View on Google Maps" at bounding box center [894, 390] width 1348 height 779
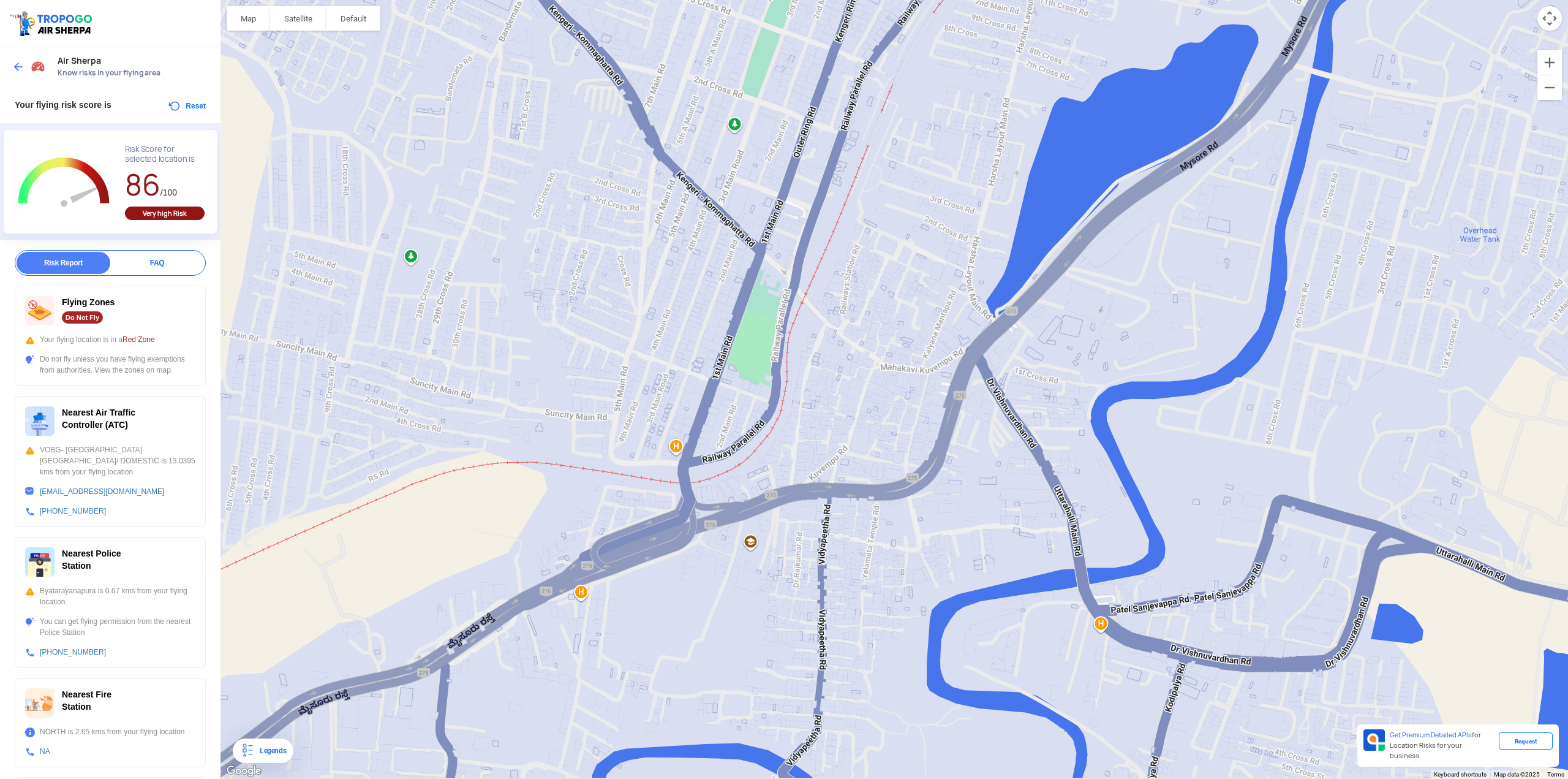
drag, startPoint x: 560, startPoint y: 463, endPoint x: 639, endPoint y: 432, distance: 84.9
click at [639, 416] on div "[GEOGRAPHIC_DATA] R K Public School [STREET_ADDRESS] View on Google Maps" at bounding box center [894, 390] width 1348 height 779
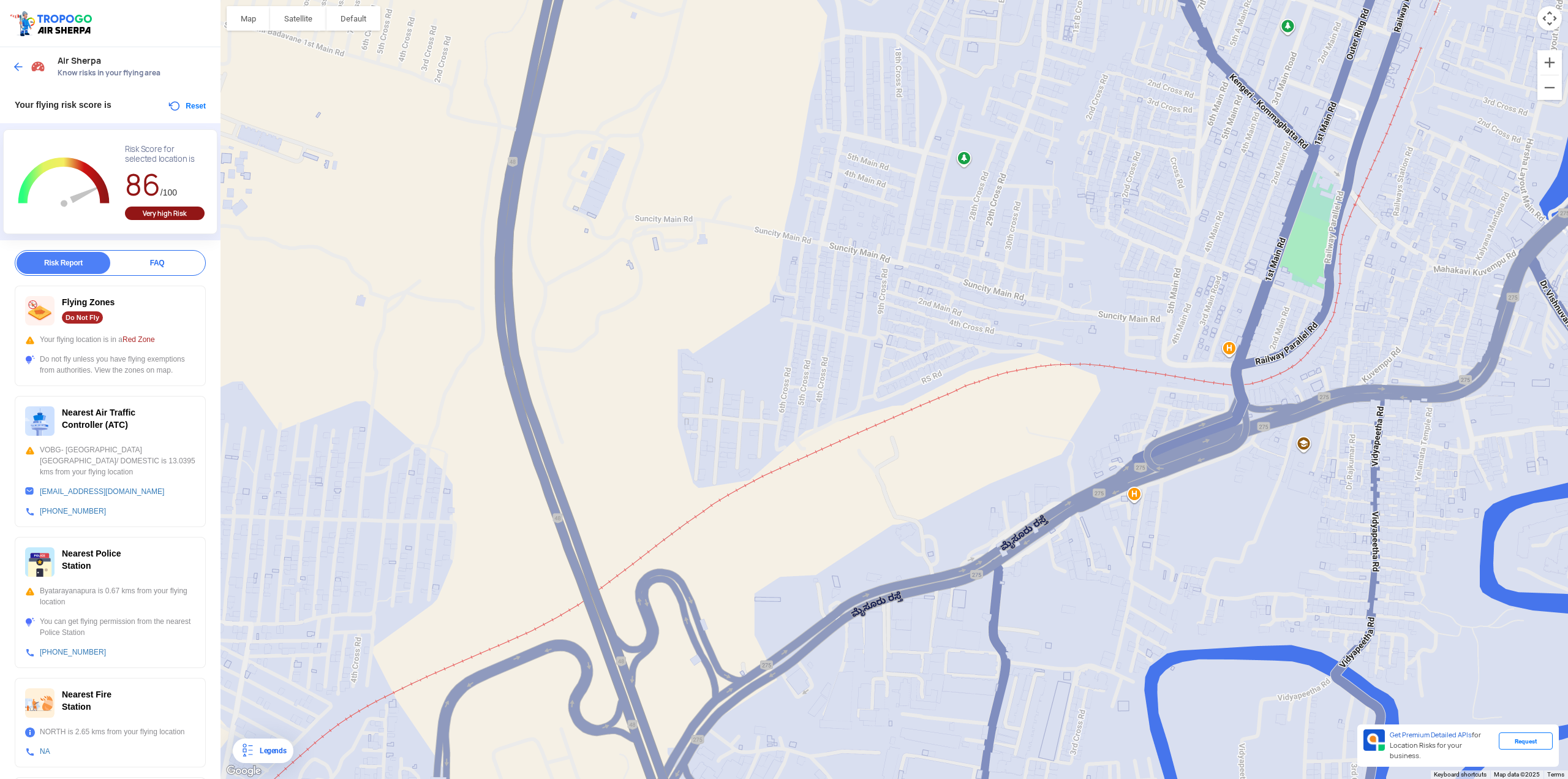
drag, startPoint x: 552, startPoint y: 459, endPoint x: 1104, endPoint y: 363, distance: 560.3
click at [937, 363] on div "[GEOGRAPHIC_DATA] R K Public School [STREET_ADDRESS] View on Google Maps" at bounding box center [894, 390] width 1348 height 779
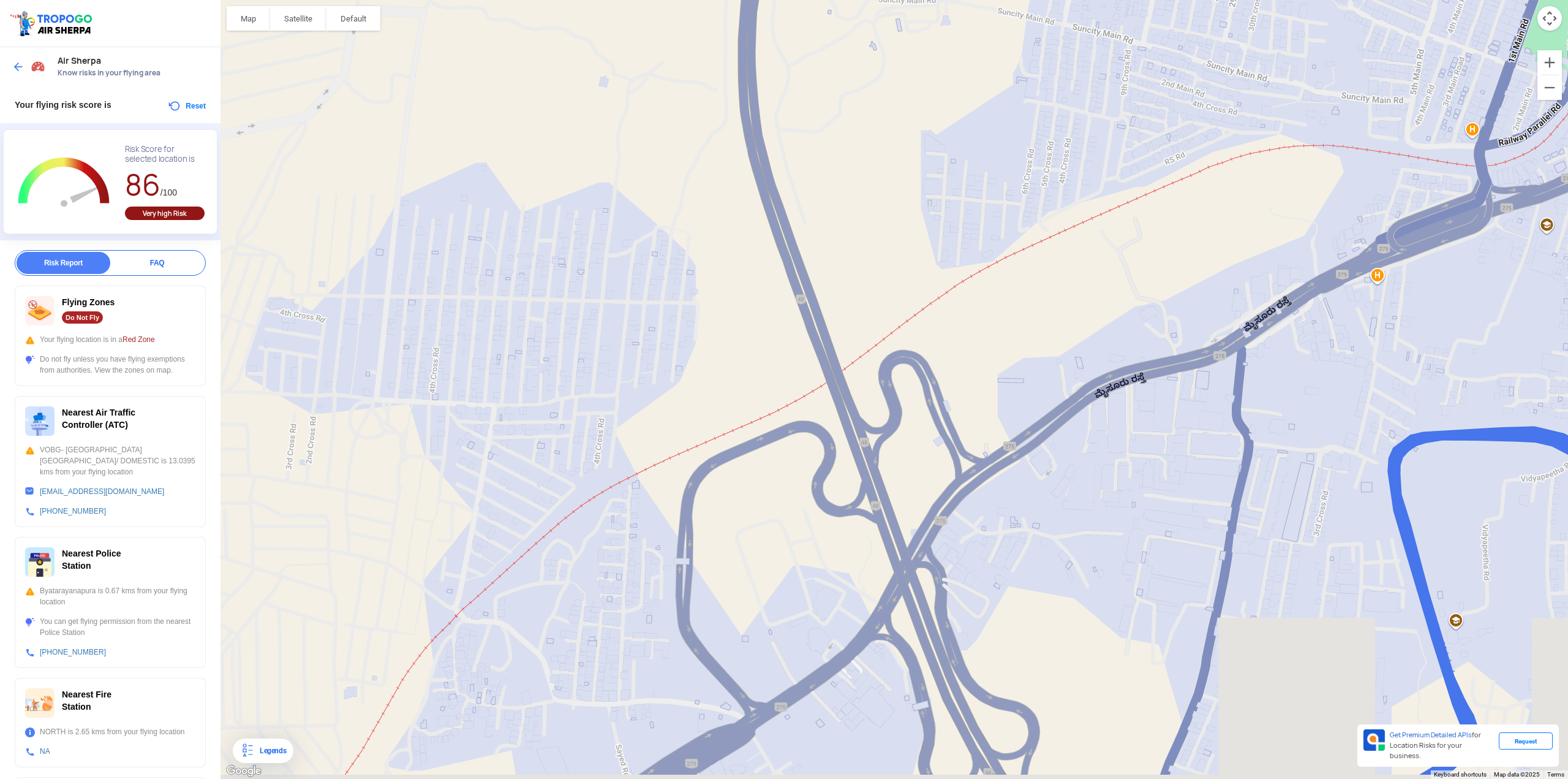
drag, startPoint x: 226, startPoint y: 420, endPoint x: 467, endPoint y: 200, distance: 326.3
click at [468, 201] on div "[GEOGRAPHIC_DATA] R K Public School [STREET_ADDRESS] View on Google Maps" at bounding box center [894, 390] width 1348 height 779
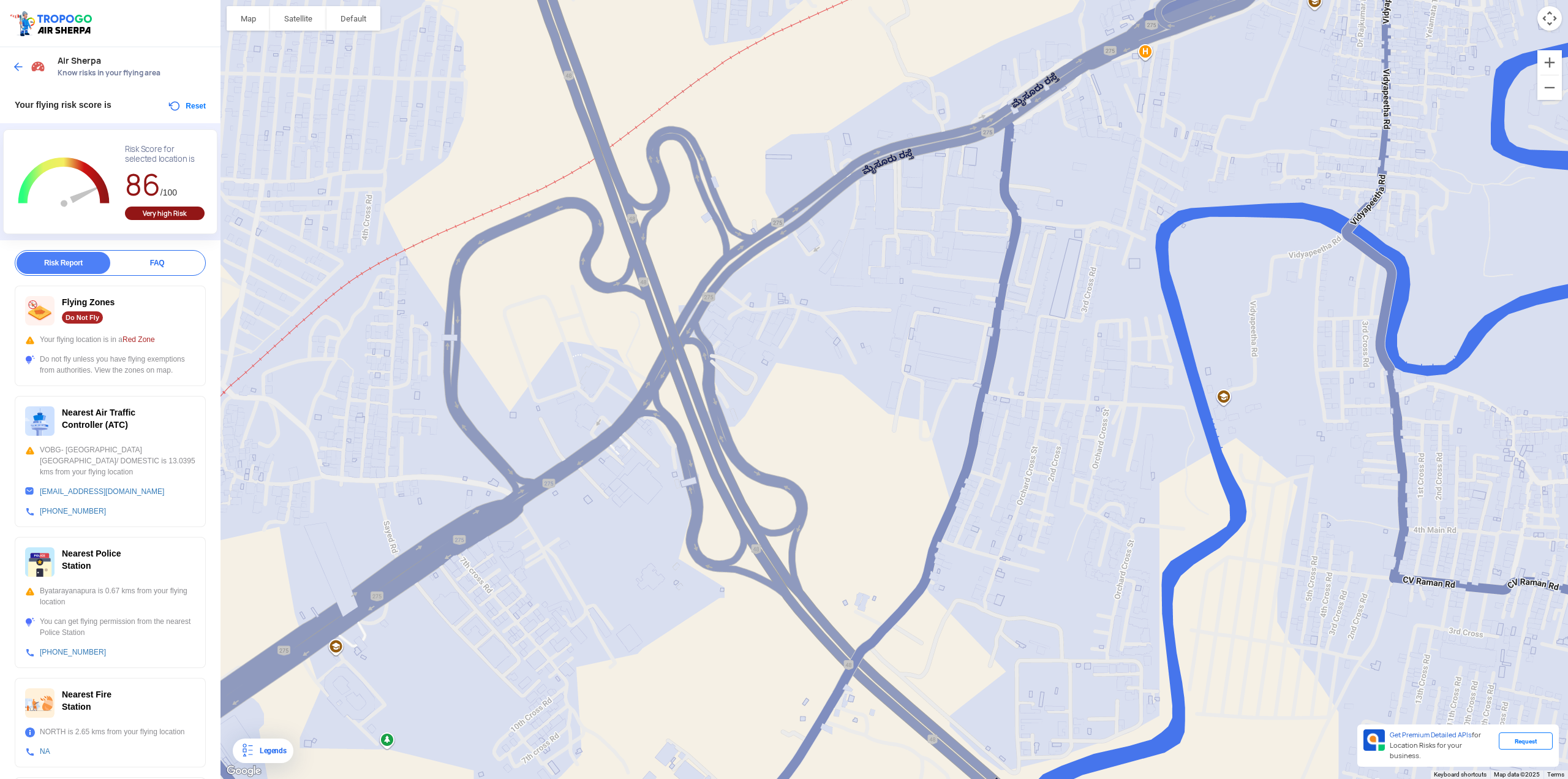
drag, startPoint x: 1070, startPoint y: 683, endPoint x: 927, endPoint y: 440, distance: 282.0
click at [869, 416] on div "[GEOGRAPHIC_DATA] R K Public School [STREET_ADDRESS] View on Google Maps" at bounding box center [894, 390] width 1348 height 779
